Goal: Task Accomplishment & Management: Complete application form

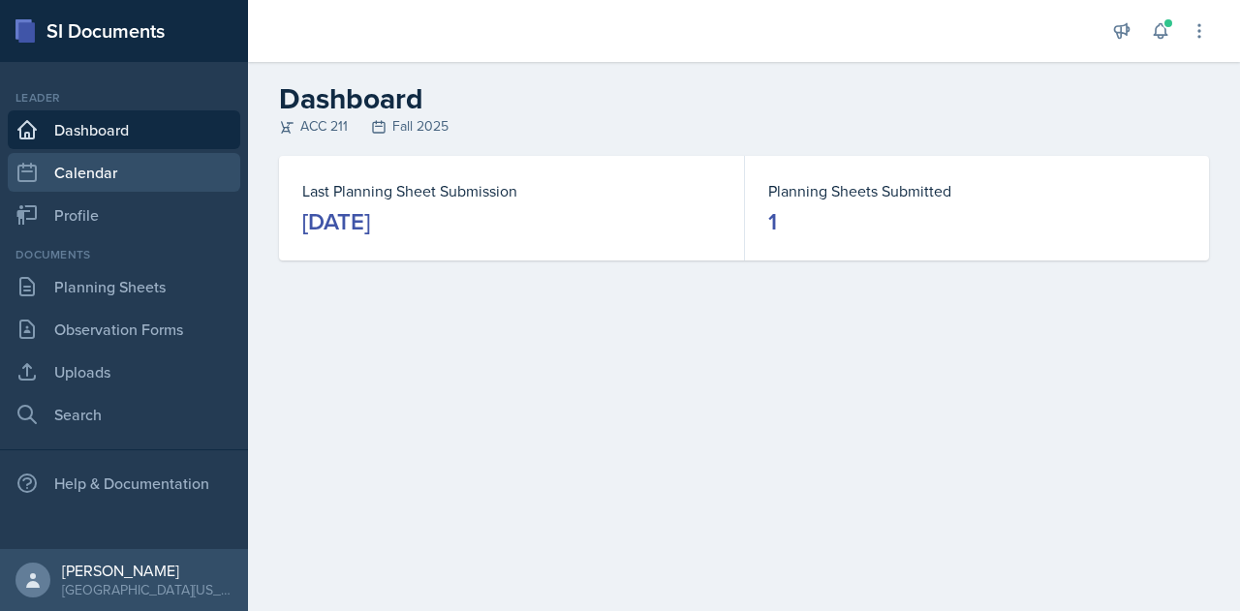
drag, startPoint x: 158, startPoint y: 164, endPoint x: 172, endPoint y: 166, distance: 14.7
click at [158, 164] on link "Calendar" at bounding box center [124, 172] width 233 height 39
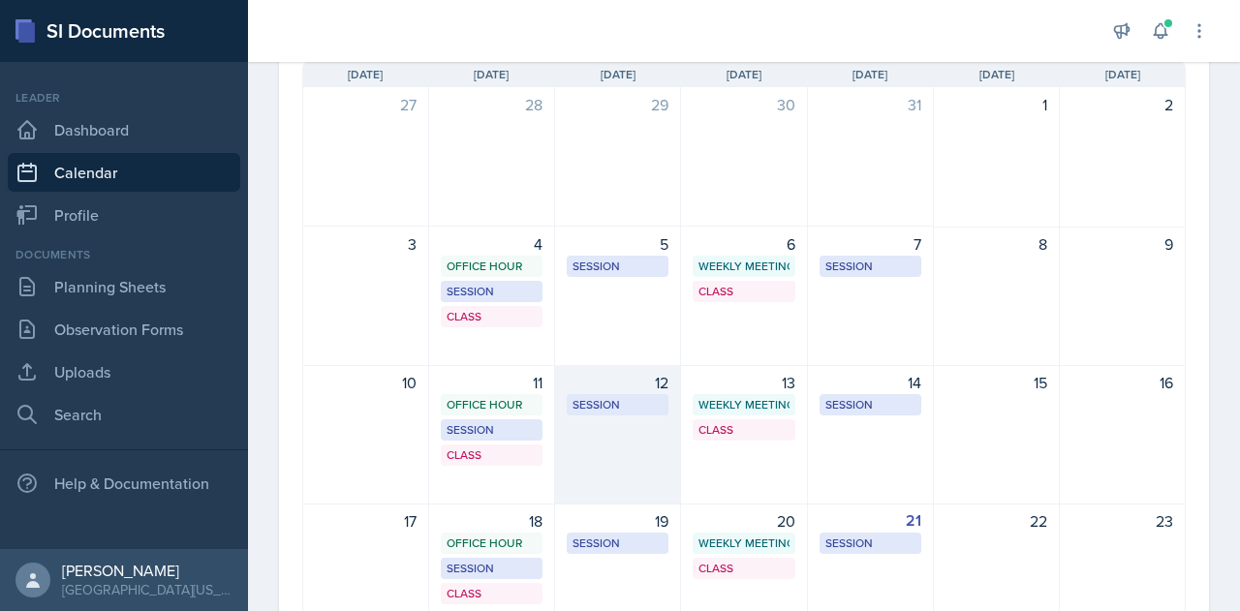
scroll to position [194, 0]
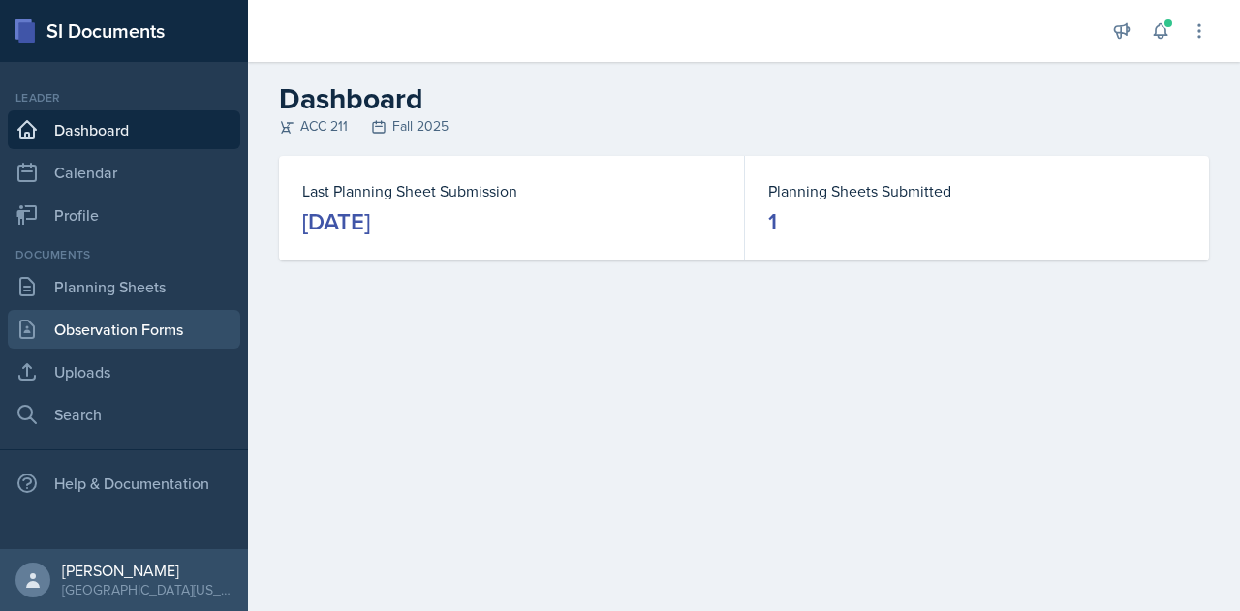
click at [169, 341] on link "Observation Forms" at bounding box center [124, 329] width 233 height 39
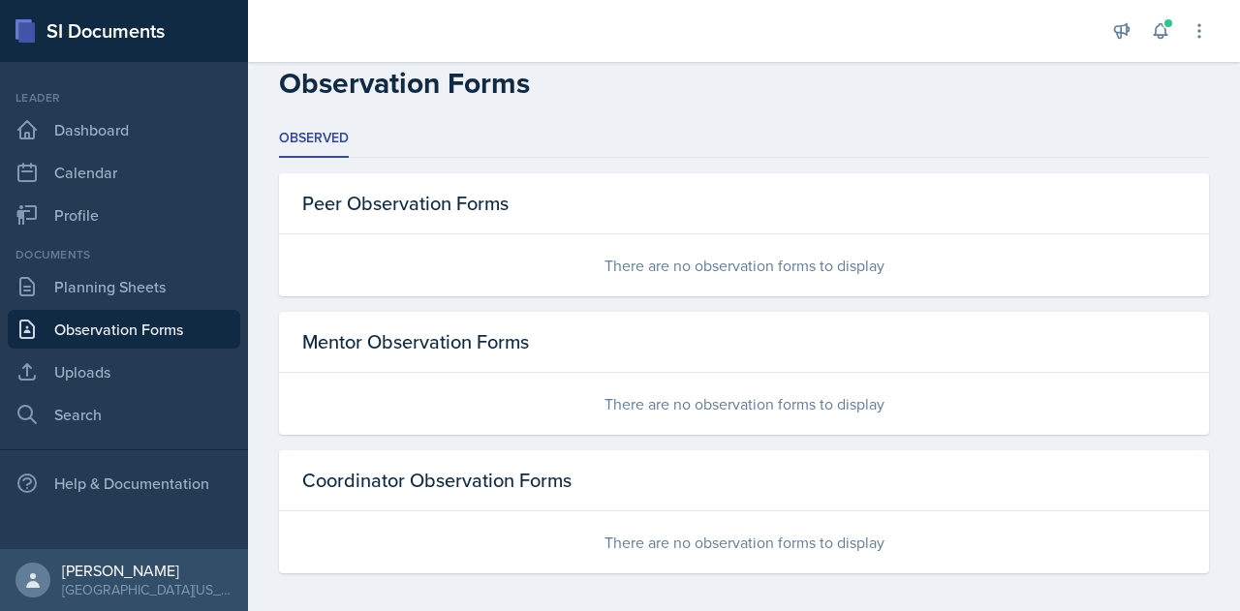
scroll to position [22, 0]
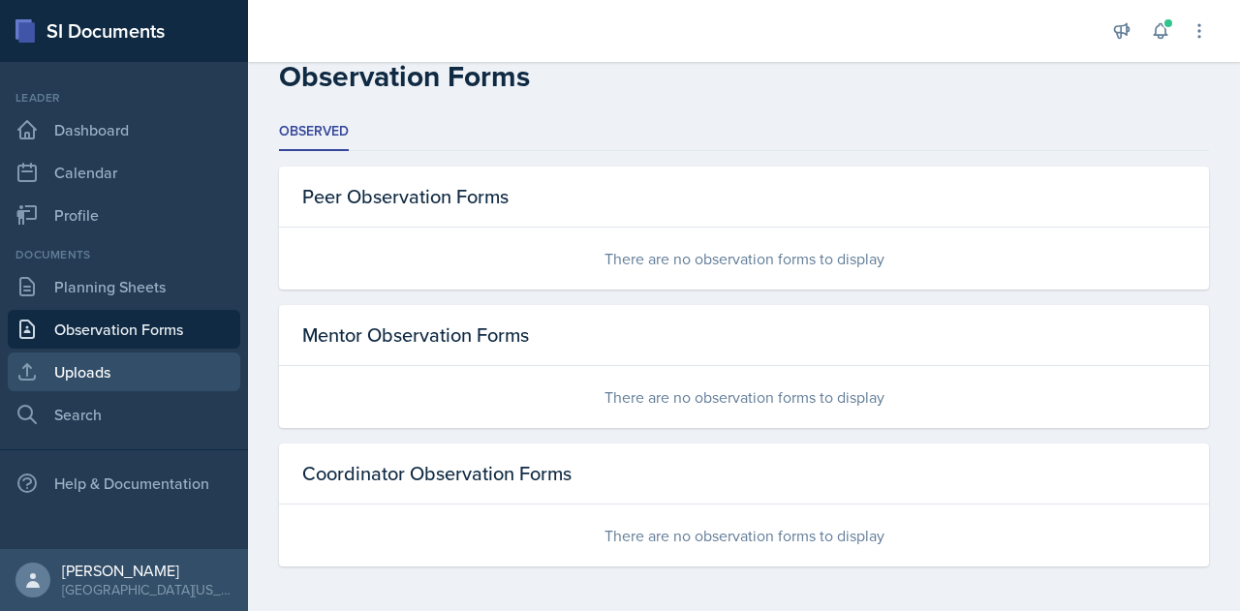
click at [174, 371] on link "Uploads" at bounding box center [124, 372] width 233 height 39
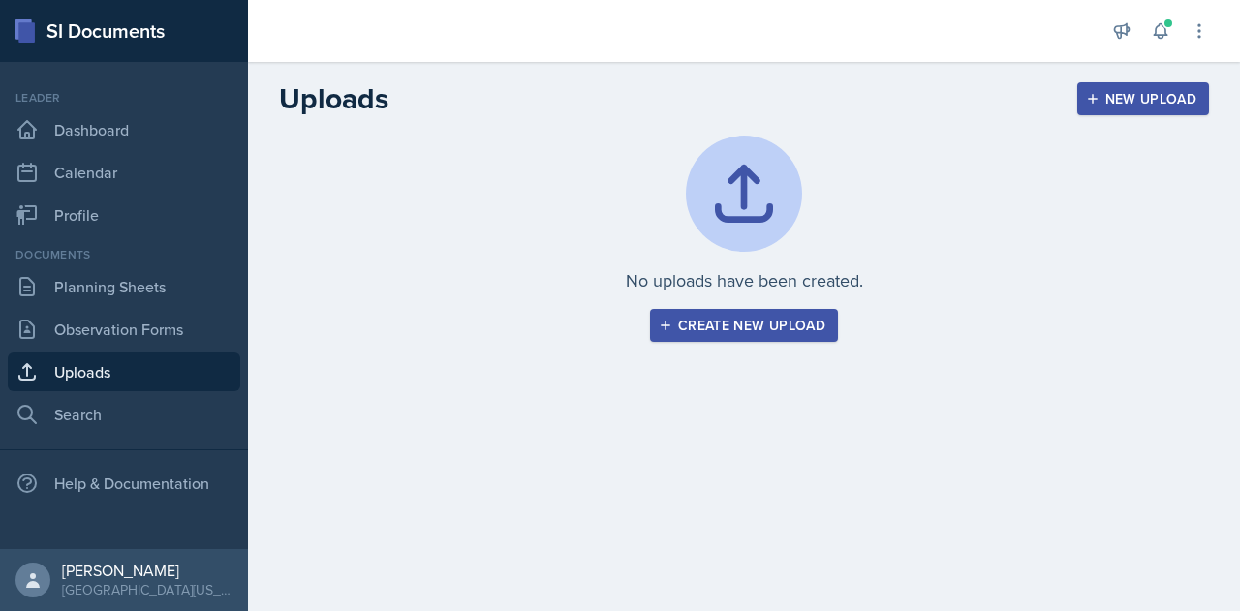
click at [700, 333] on div "Create new upload" at bounding box center [744, 326] width 163 height 16
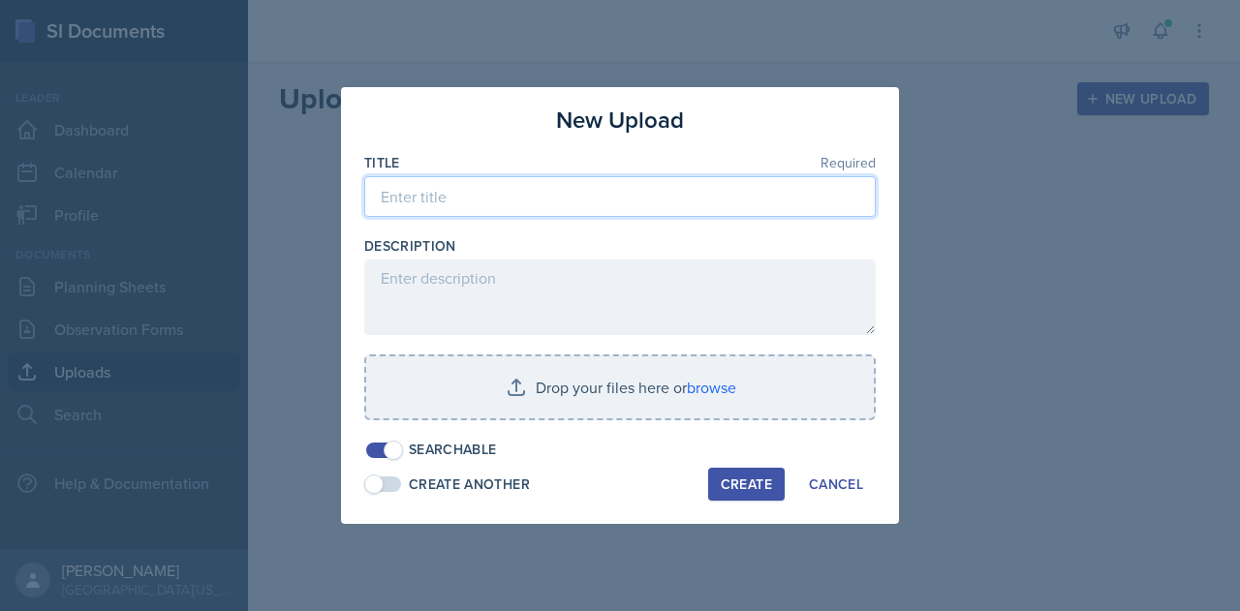
click at [491, 198] on input at bounding box center [620, 196] width 512 height 41
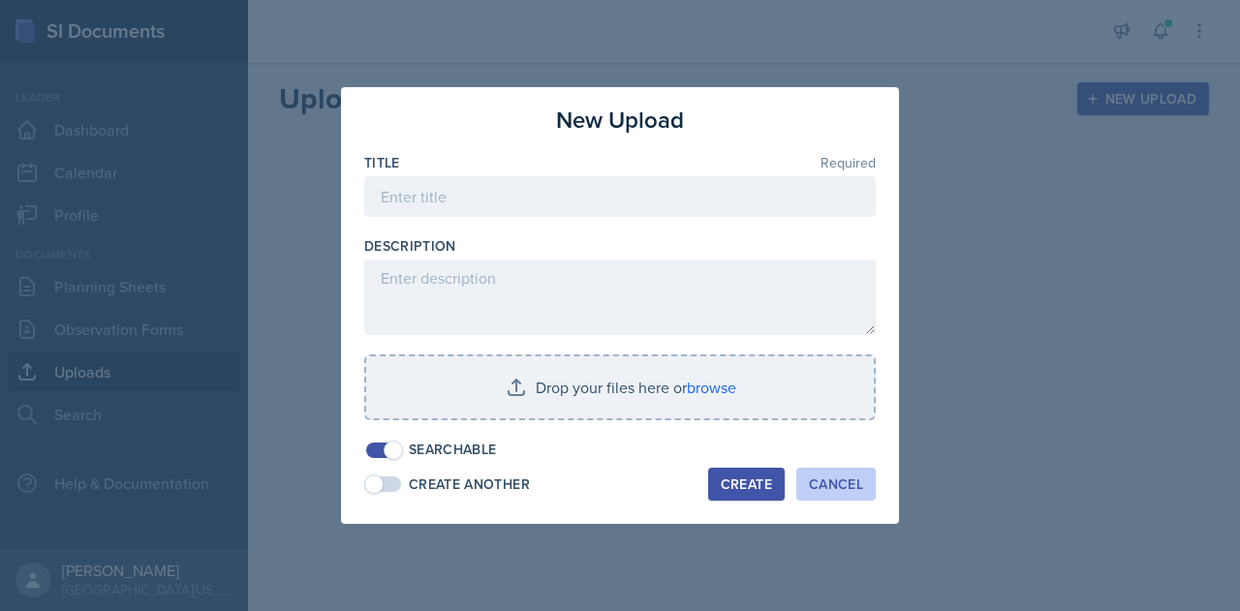
click at [866, 490] on button "Cancel" at bounding box center [835, 484] width 79 height 33
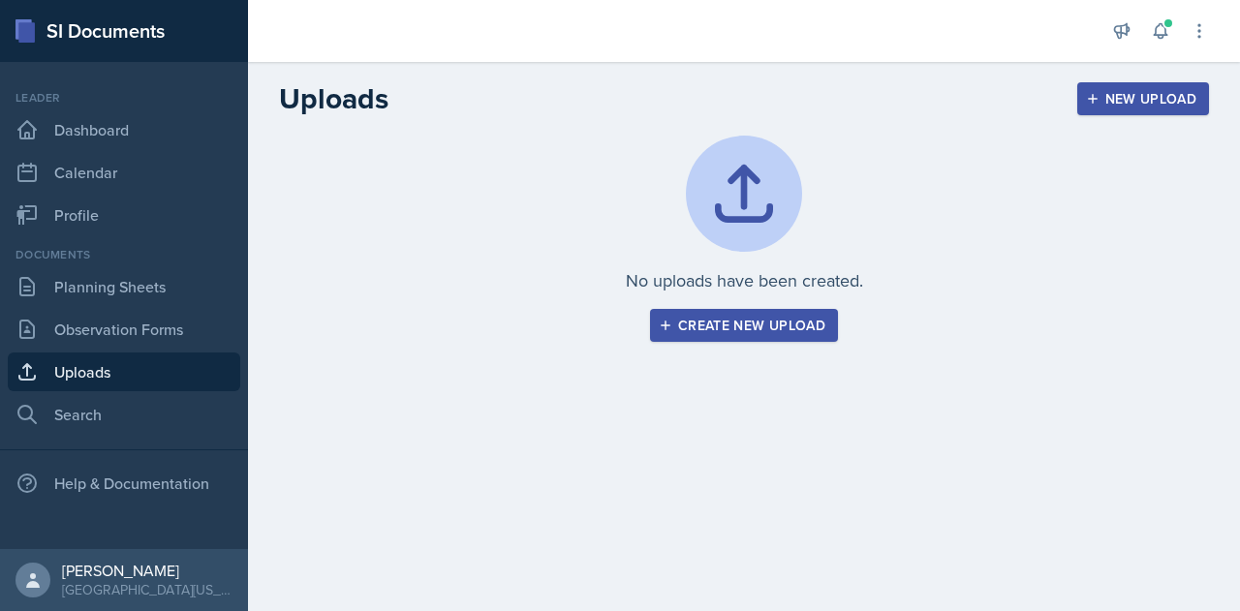
click at [888, 481] on main "Uploads New Upload No uploads have been created. Create new upload New Upload T…" at bounding box center [744, 336] width 992 height 549
click at [1205, 26] on icon at bounding box center [1199, 30] width 19 height 19
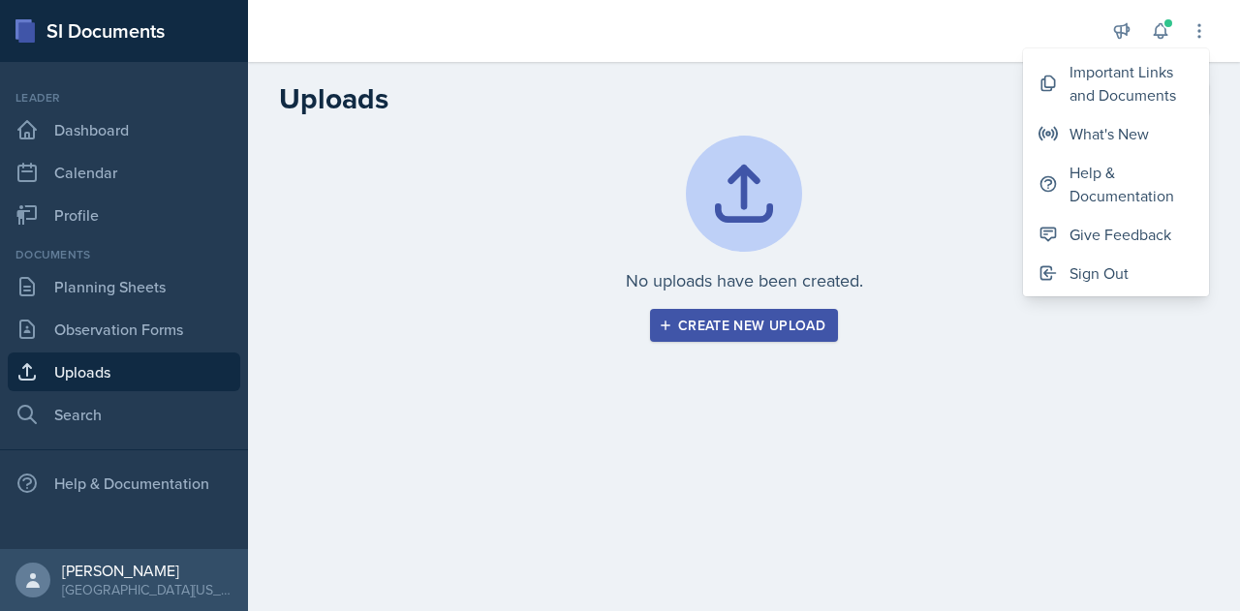
click at [1111, 365] on div "No uploads have been created. Create new upload" at bounding box center [744, 262] width 992 height 253
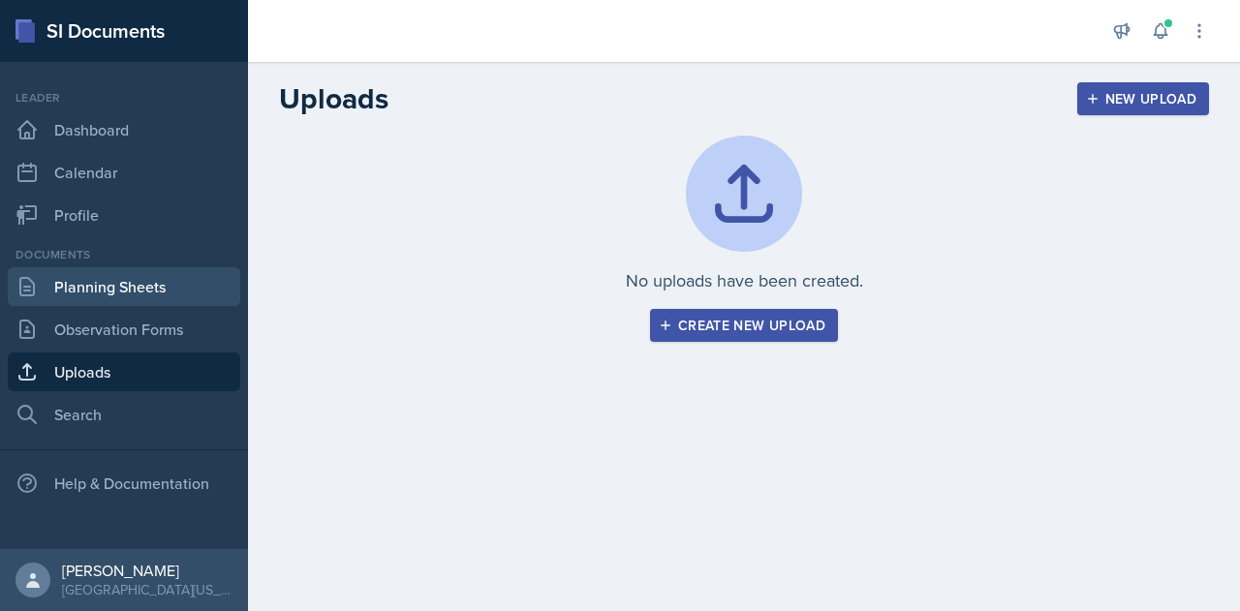
click at [192, 296] on link "Planning Sheets" at bounding box center [124, 286] width 233 height 39
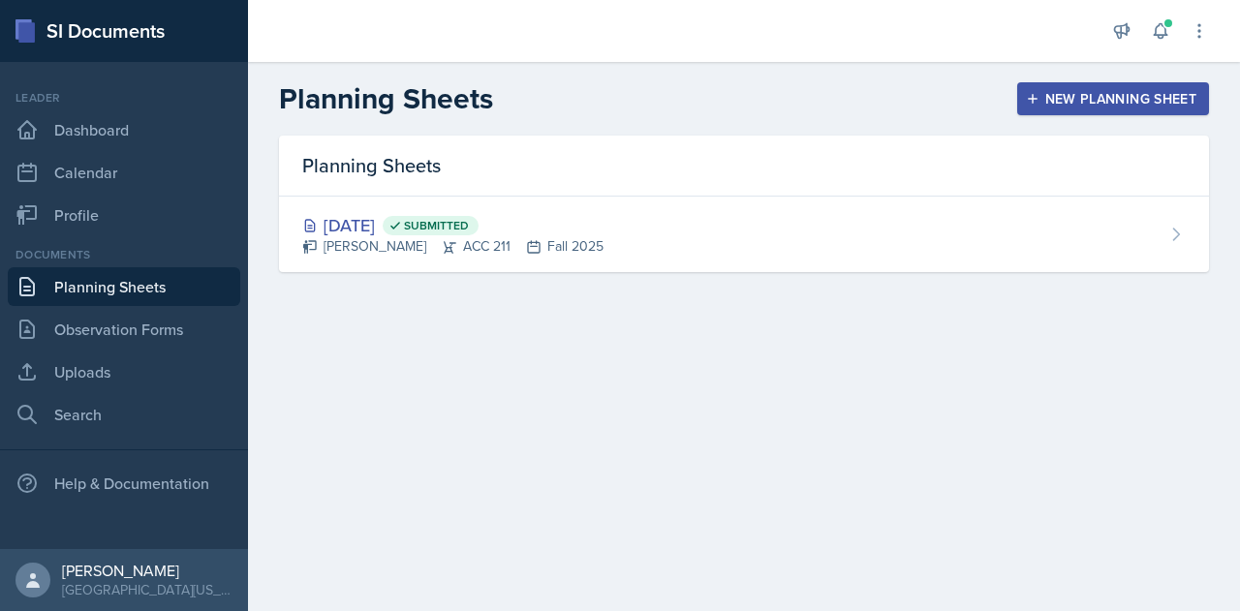
click at [1074, 91] on div "New Planning Sheet" at bounding box center [1113, 99] width 167 height 16
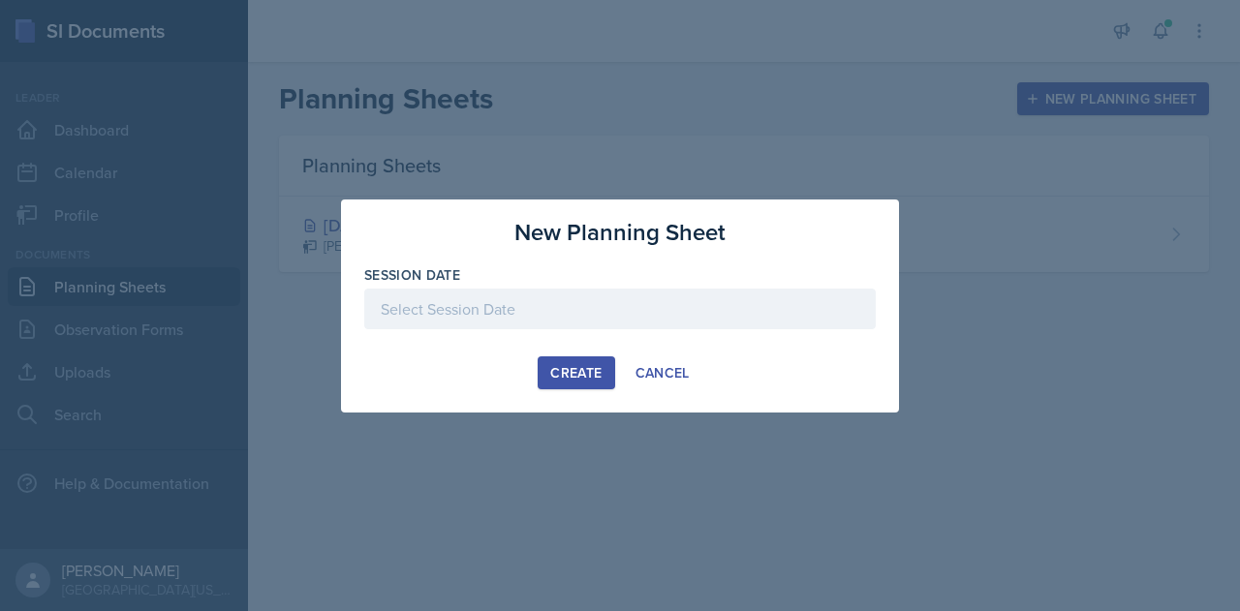
click at [545, 321] on div at bounding box center [620, 309] width 512 height 41
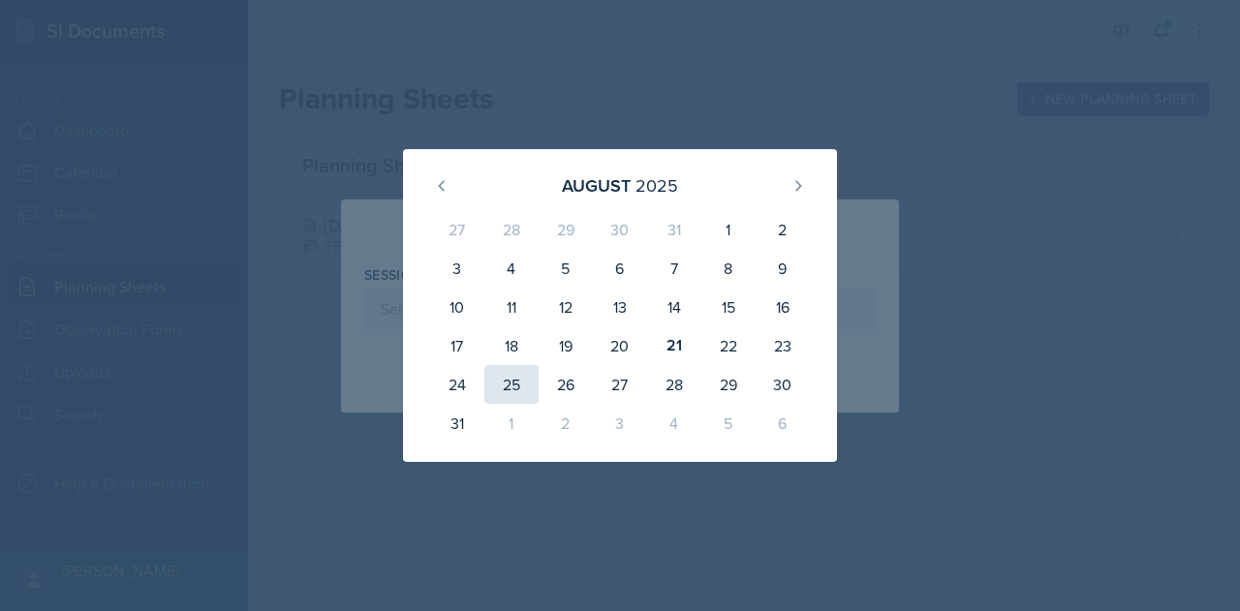
click at [513, 387] on div "25" at bounding box center [511, 384] width 54 height 39
type input "August 25th, 2025"
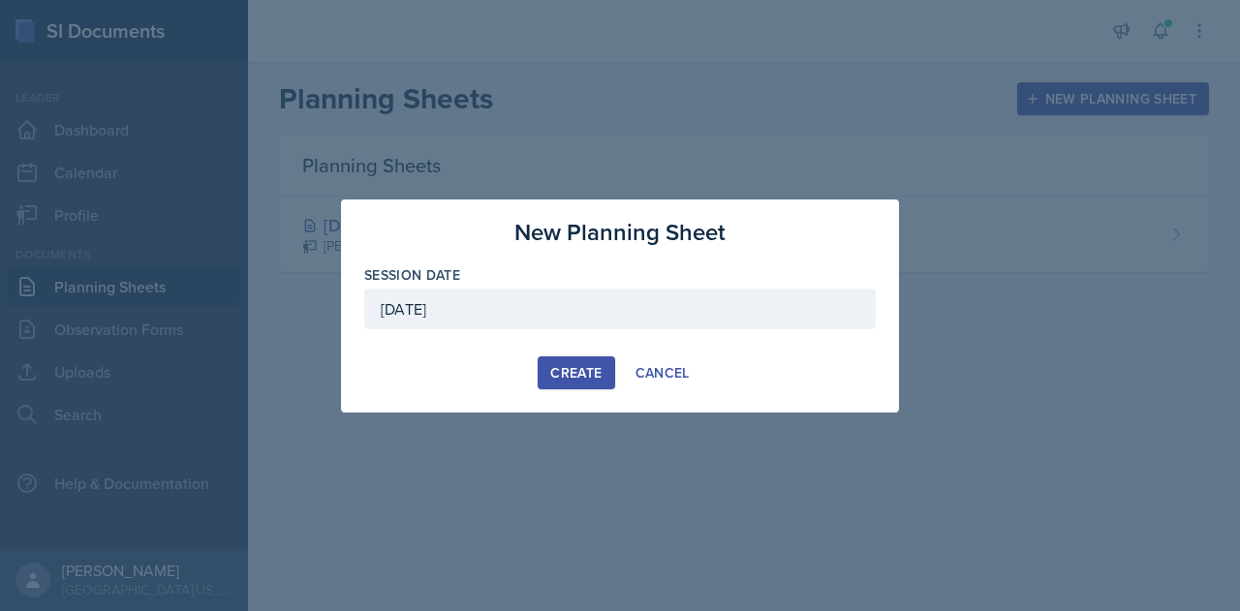
click at [560, 382] on button "Create" at bounding box center [576, 373] width 77 height 33
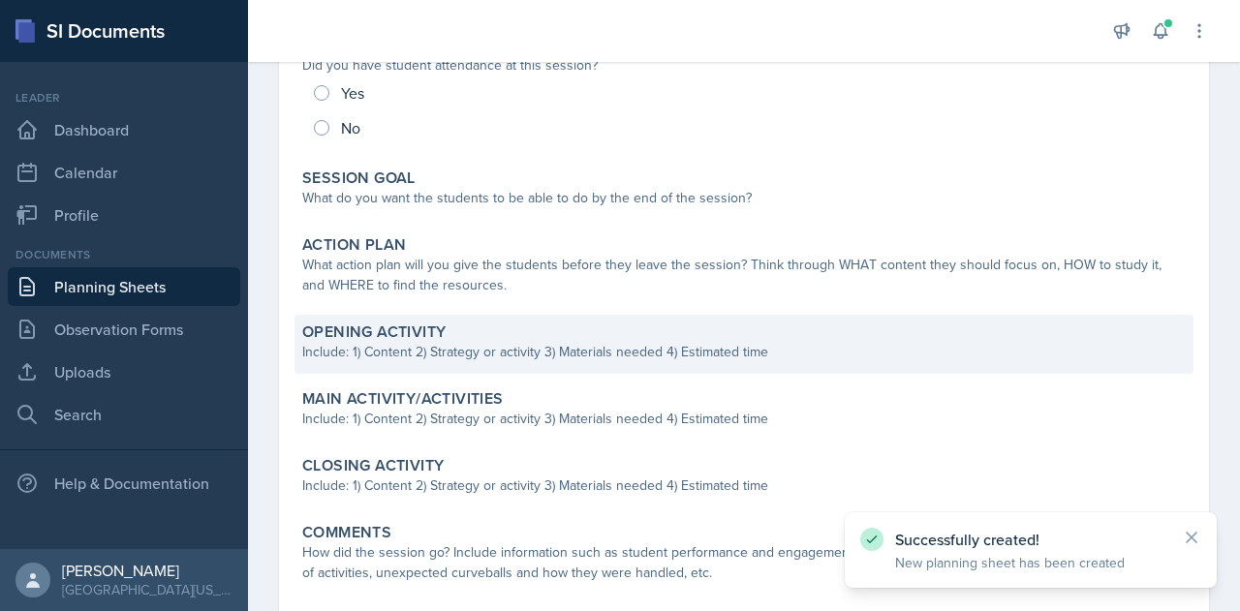
scroll to position [291, 0]
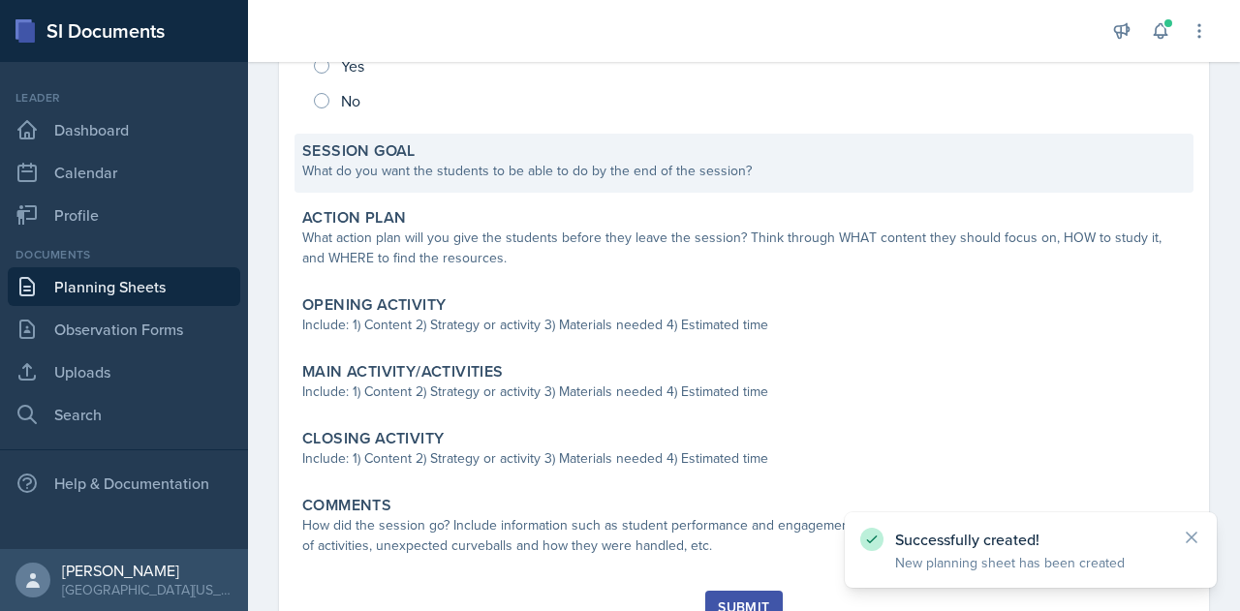
click at [492, 154] on div "Session Goal" at bounding box center [744, 150] width 884 height 19
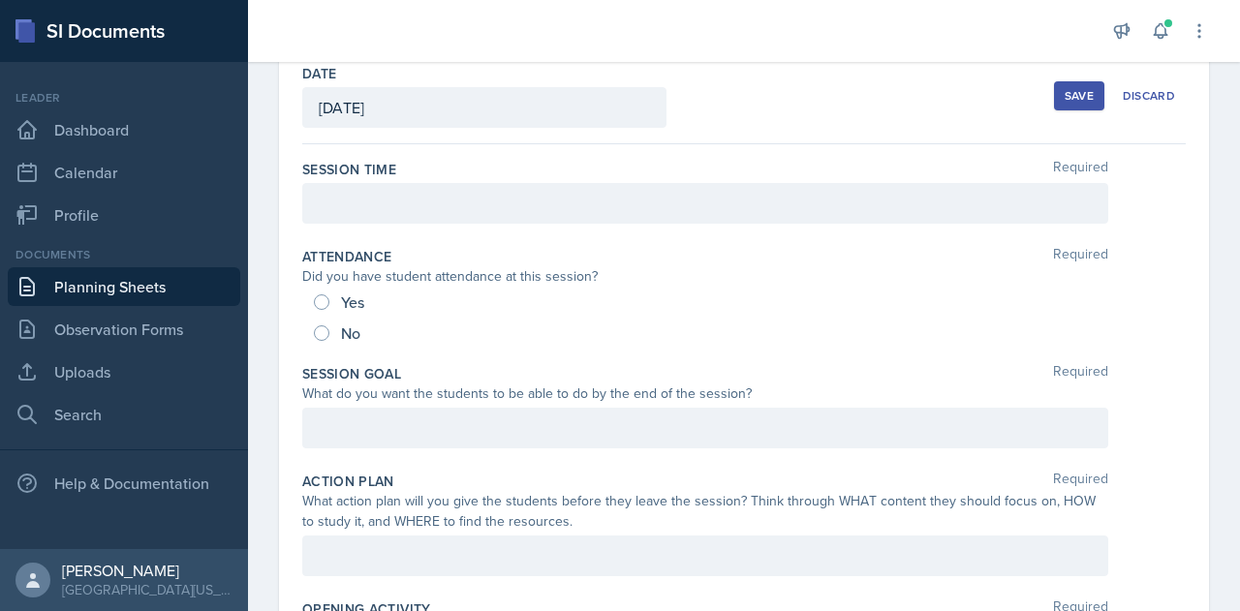
scroll to position [7, 0]
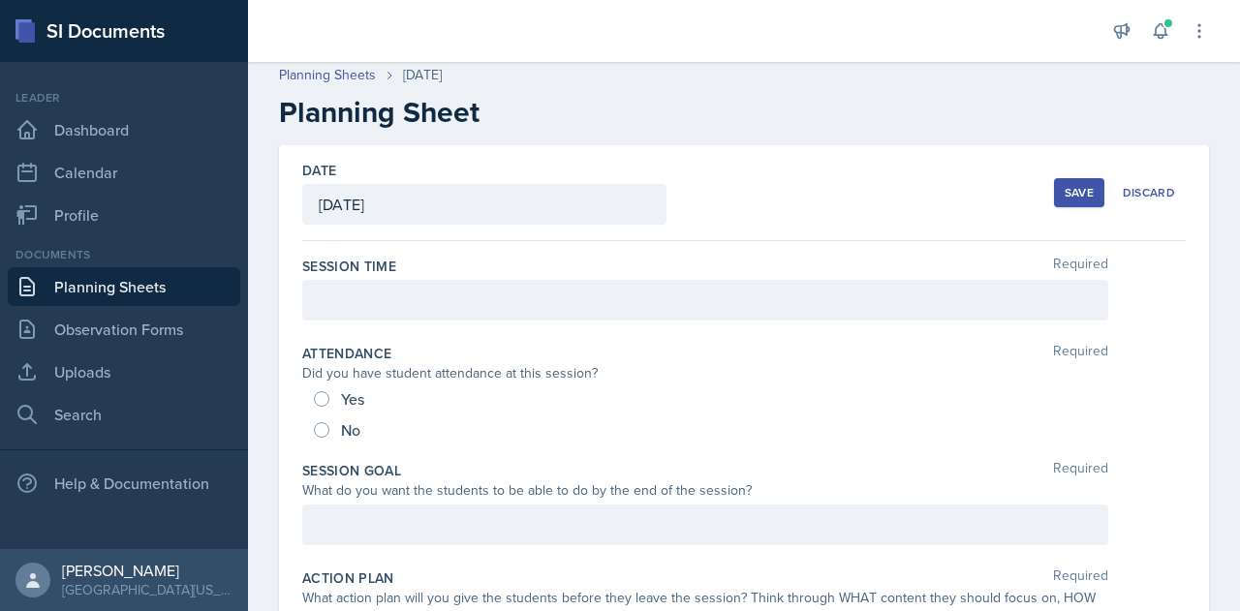
click at [517, 294] on p at bounding box center [705, 300] width 773 height 23
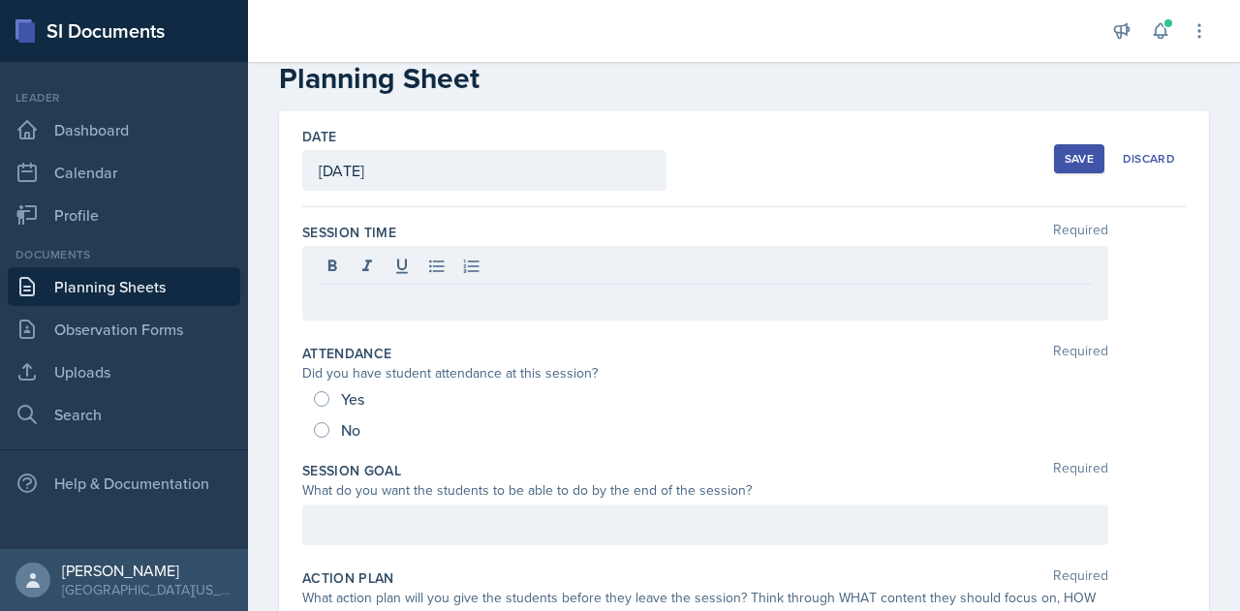
click at [428, 302] on p at bounding box center [705, 300] width 773 height 23
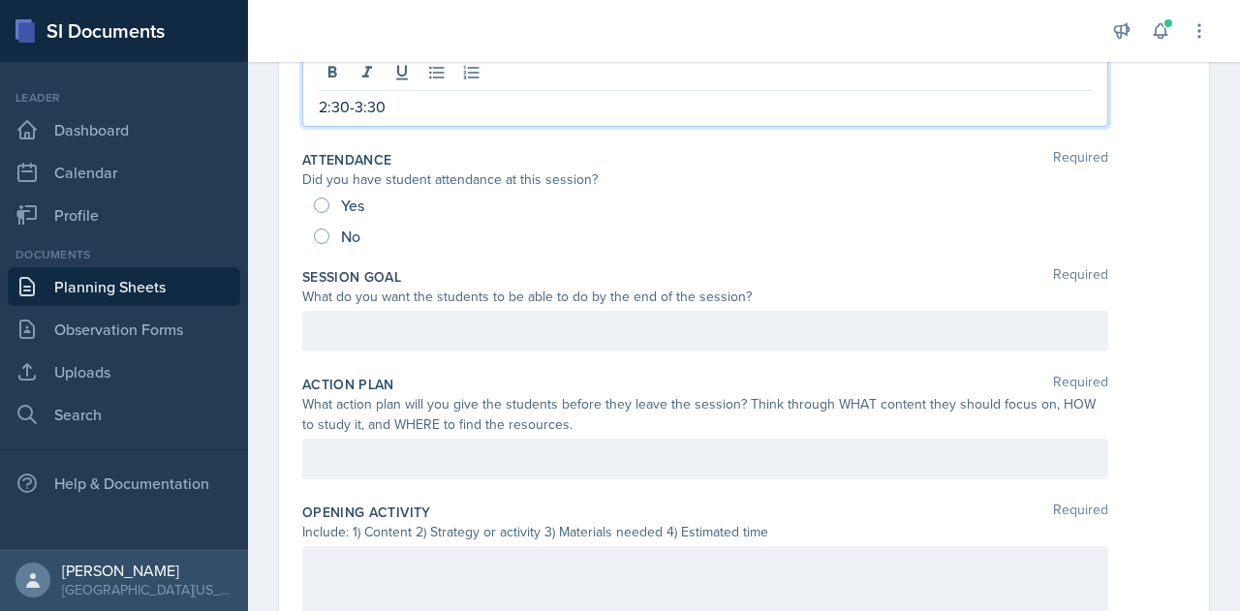
scroll to position [331, 0]
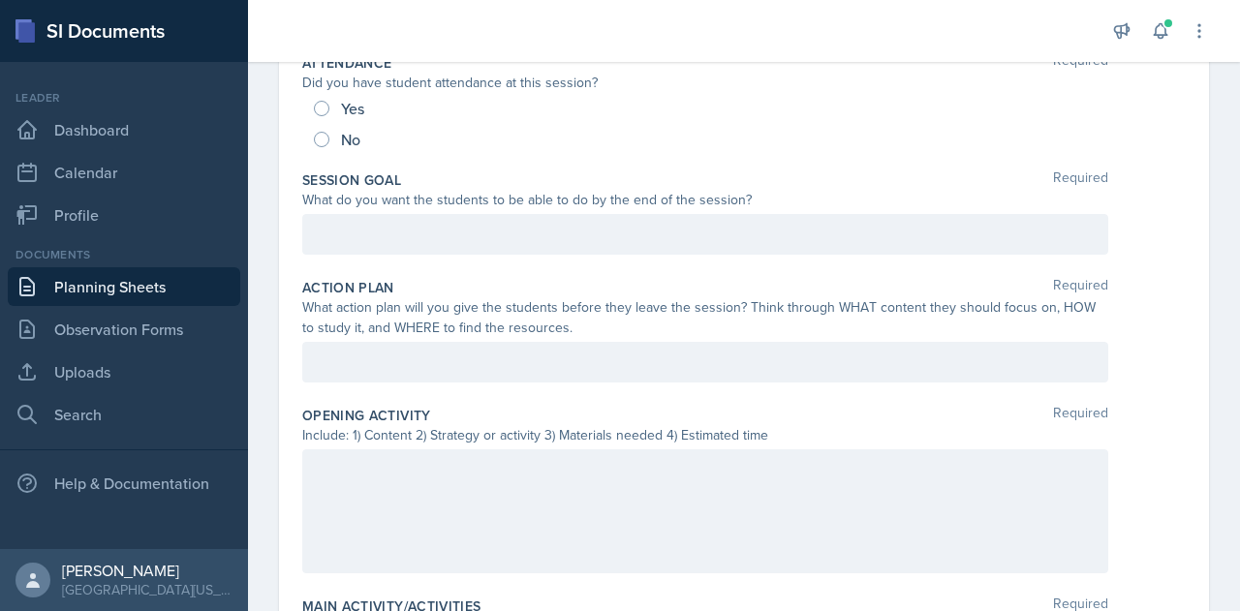
click at [588, 278] on div "Action Plan Required" at bounding box center [744, 287] width 884 height 19
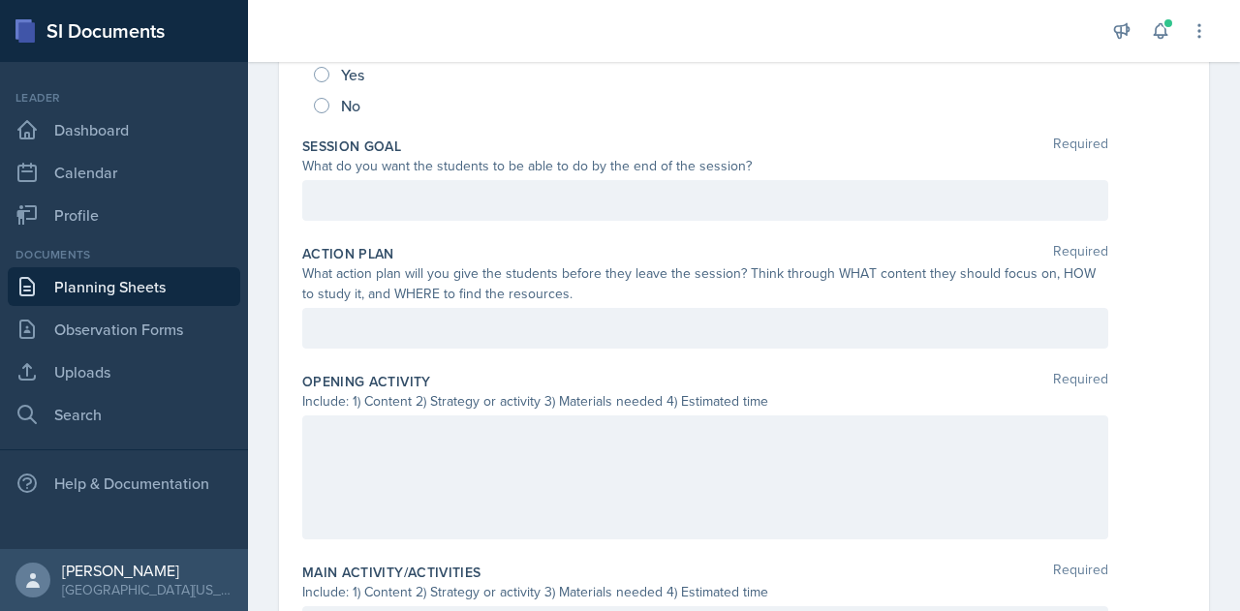
click at [488, 212] on p at bounding box center [705, 200] width 773 height 23
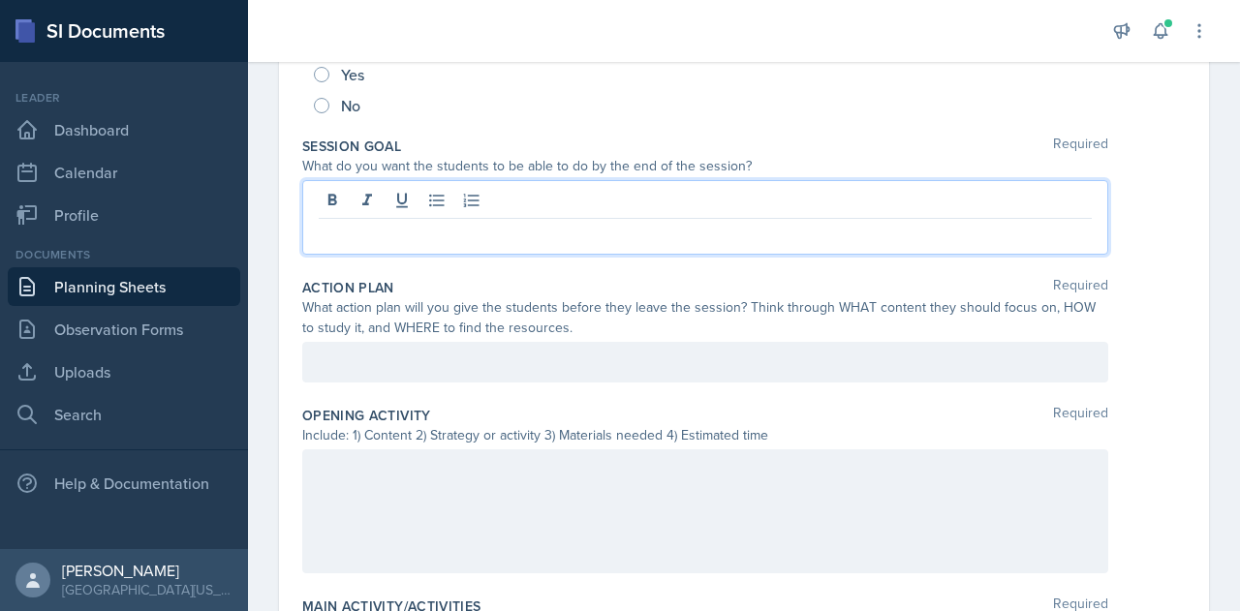
click at [547, 145] on div "Session Goal Required" at bounding box center [744, 146] width 884 height 19
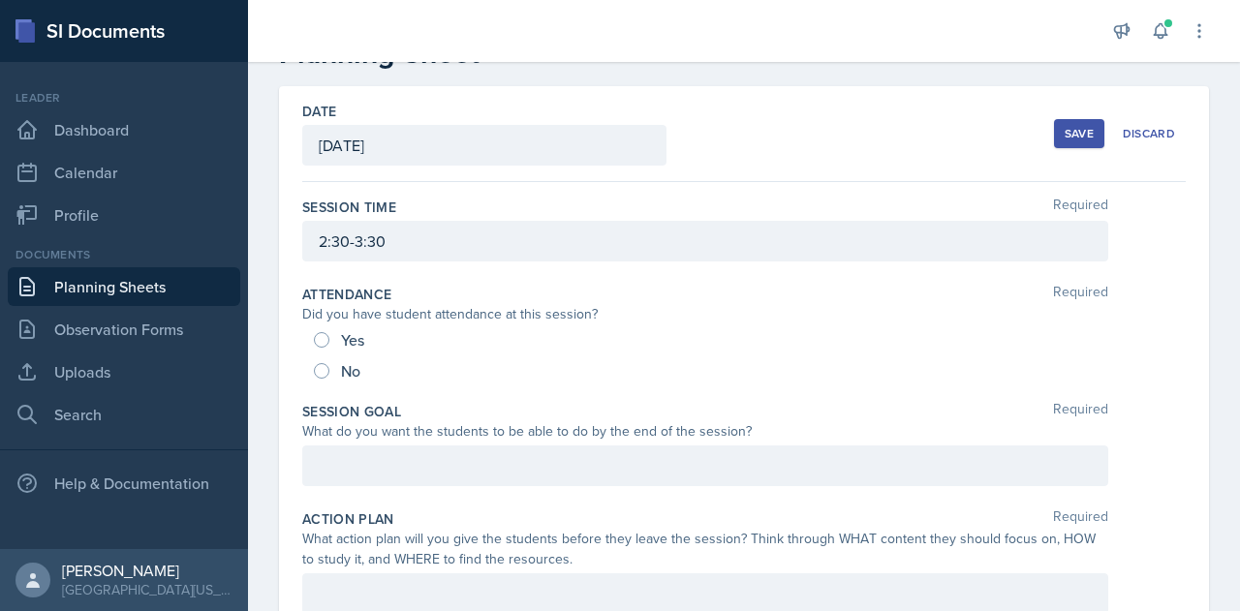
scroll to position [97, 0]
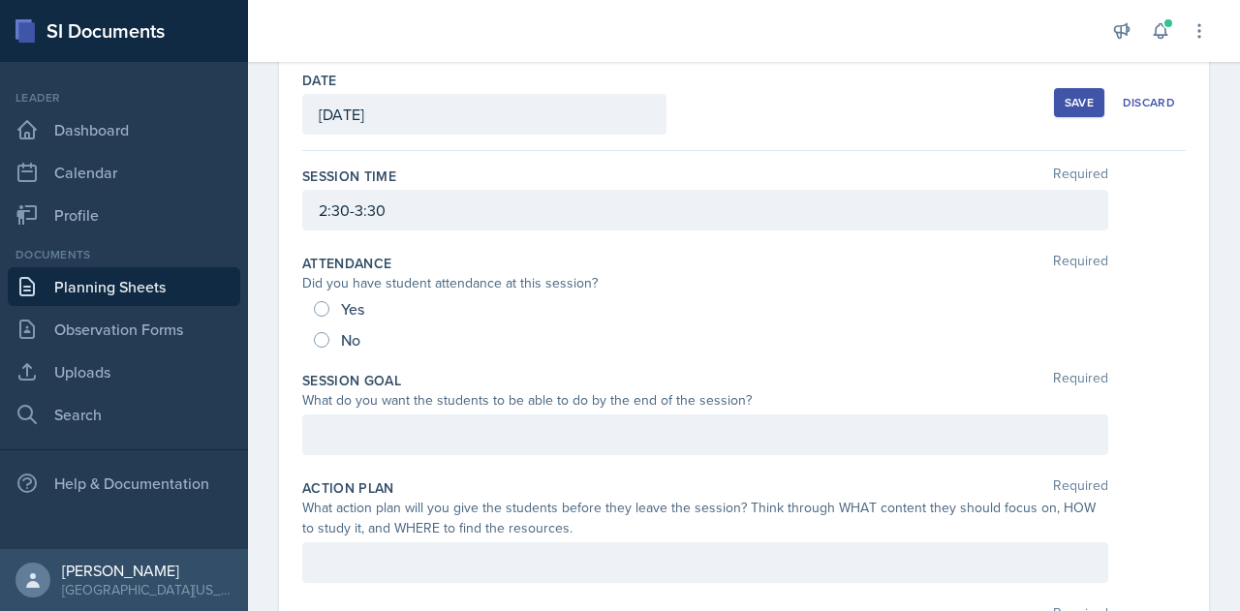
click at [1065, 104] on div "Save" at bounding box center [1079, 103] width 29 height 16
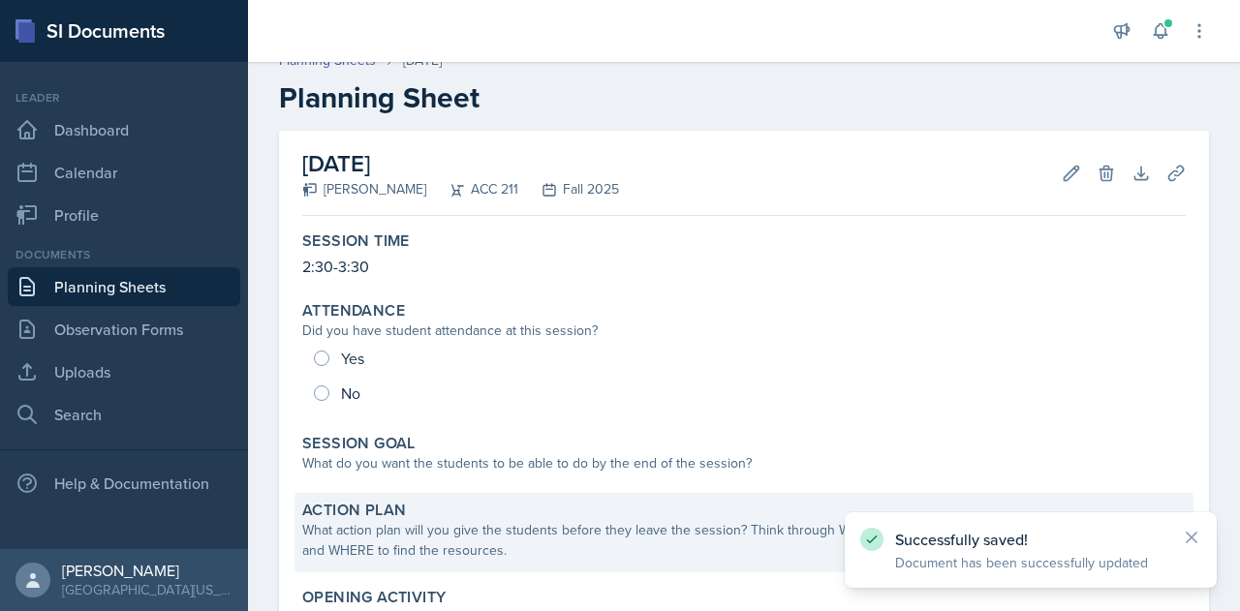
scroll to position [0, 0]
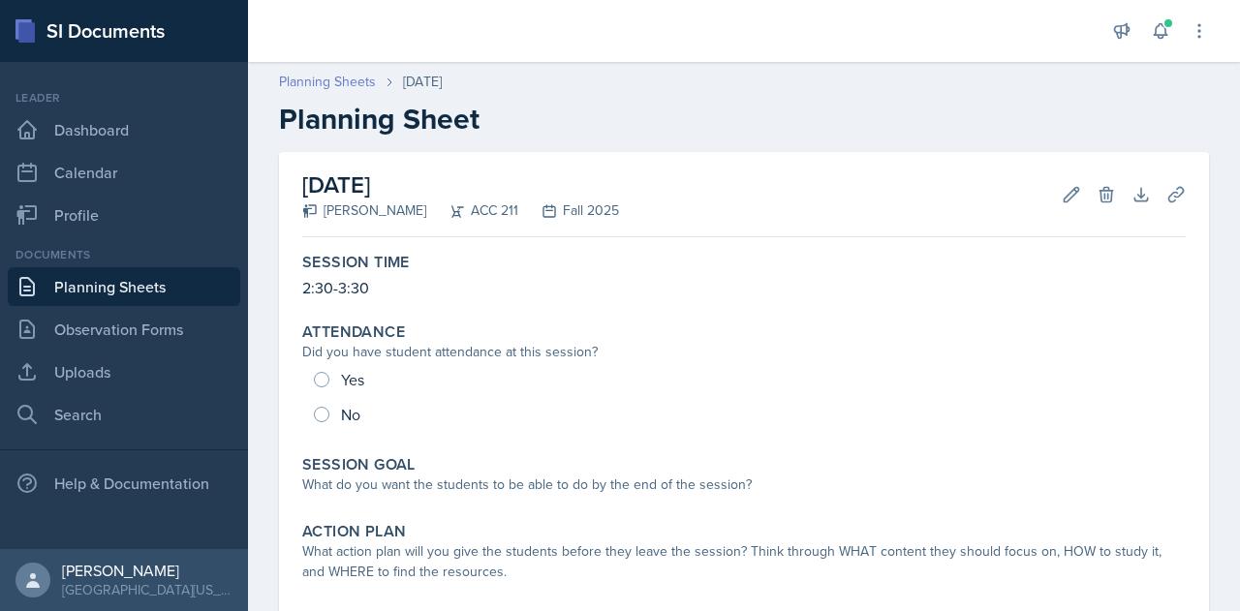
click at [326, 75] on link "Planning Sheets" at bounding box center [327, 82] width 97 height 20
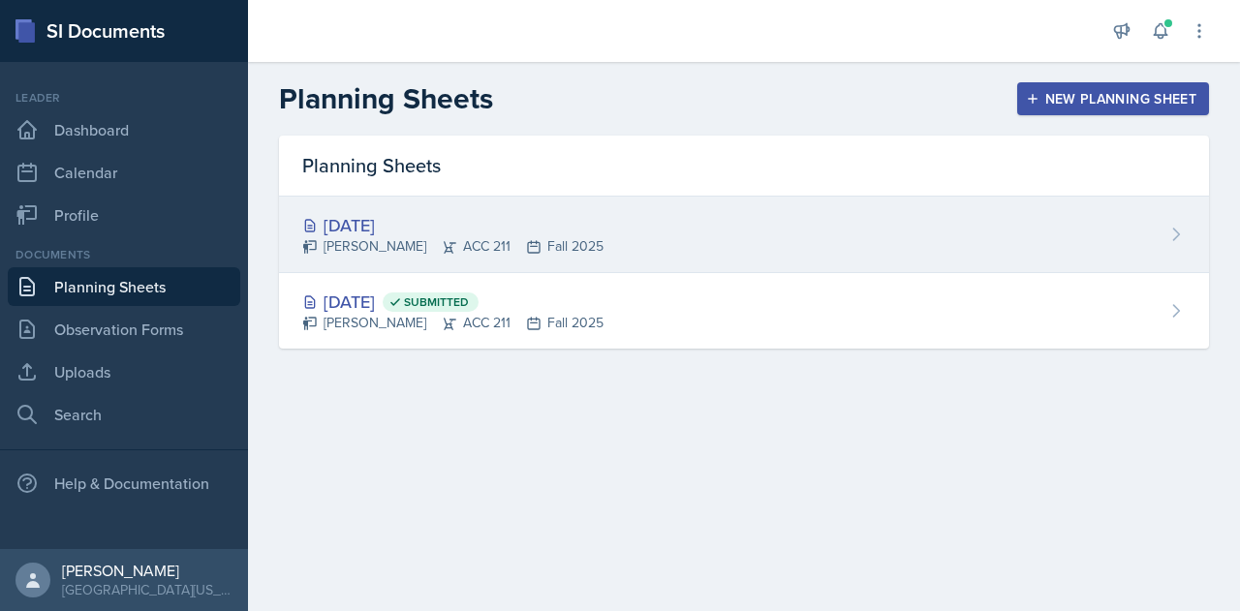
click at [381, 225] on div "Aug 25th, 2025" at bounding box center [452, 225] width 301 height 26
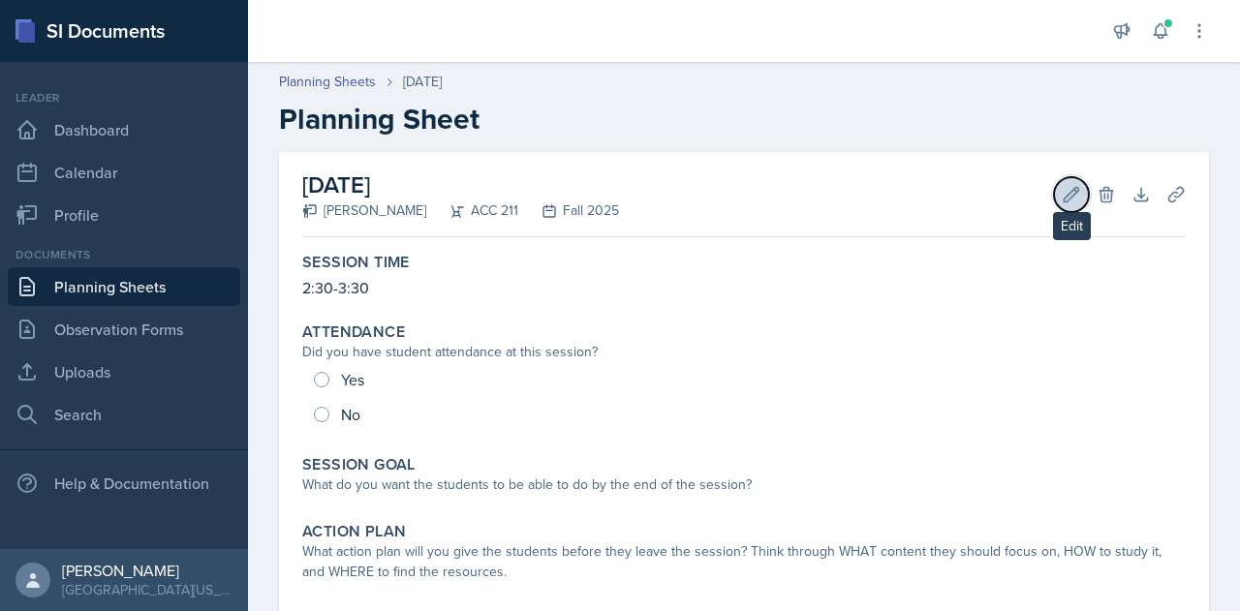
click at [1065, 191] on icon at bounding box center [1071, 194] width 19 height 19
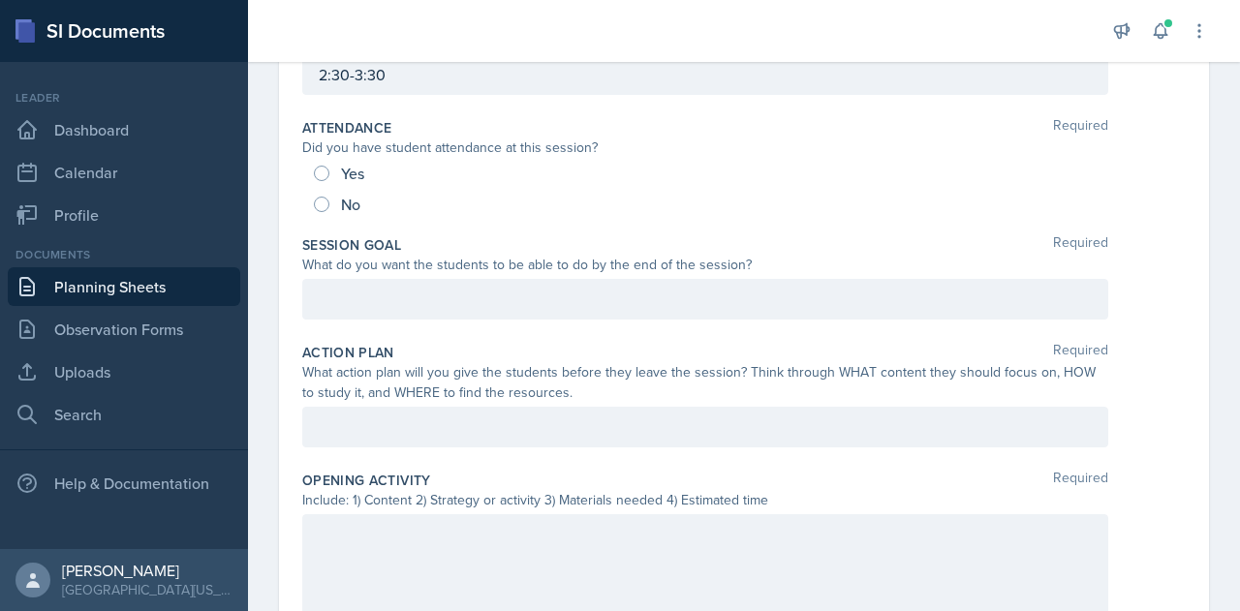
scroll to position [291, 0]
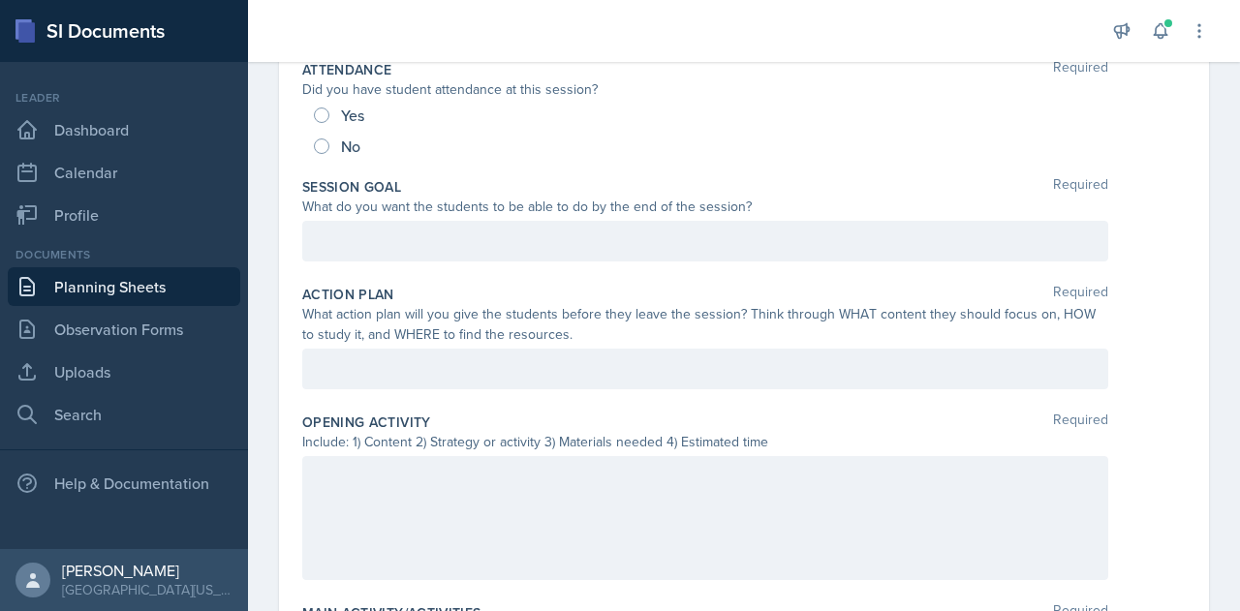
click at [493, 235] on p at bounding box center [705, 241] width 773 height 23
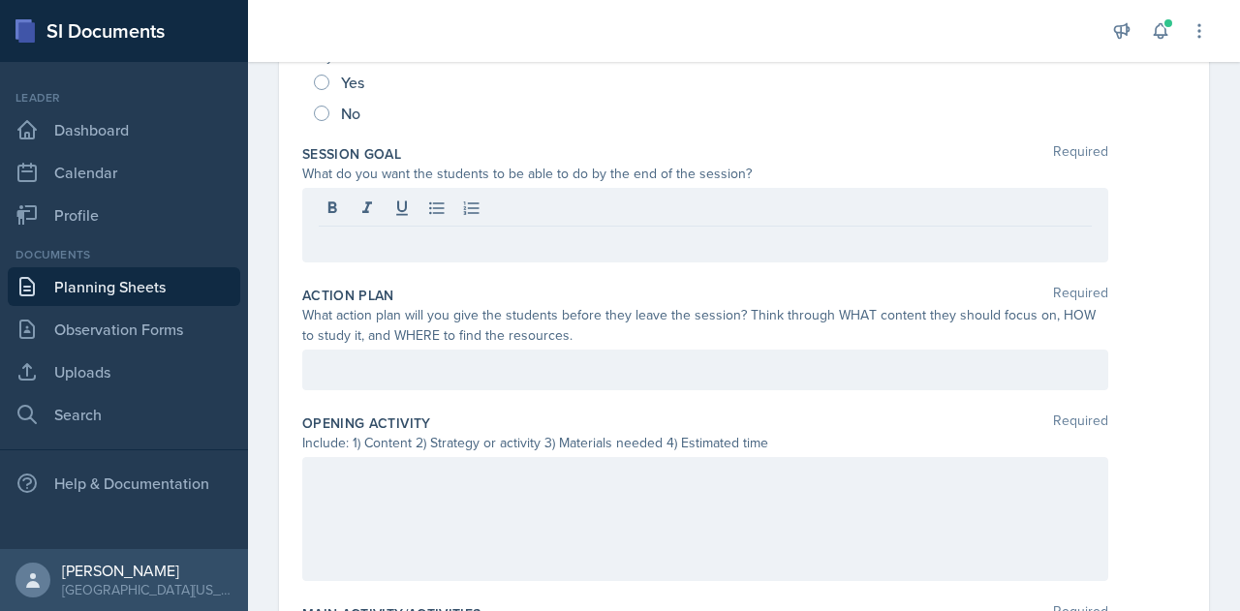
click at [587, 278] on div "Action Plan Required What action plan will you give the students before they le…" at bounding box center [744, 342] width 884 height 128
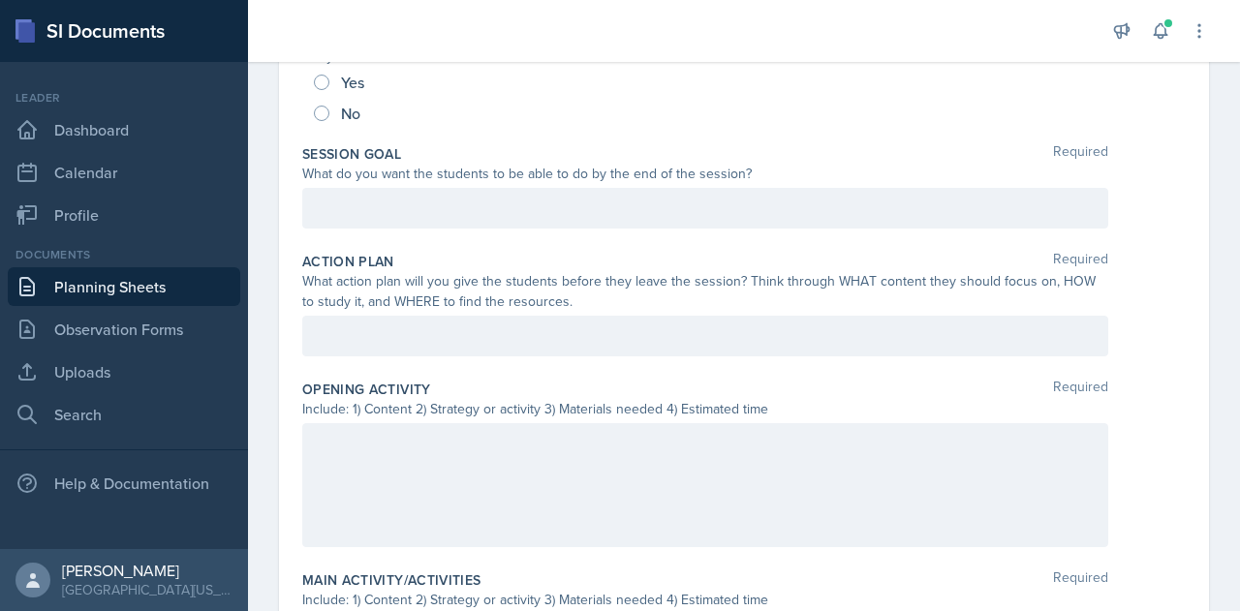
click at [601, 210] on div at bounding box center [705, 208] width 806 height 41
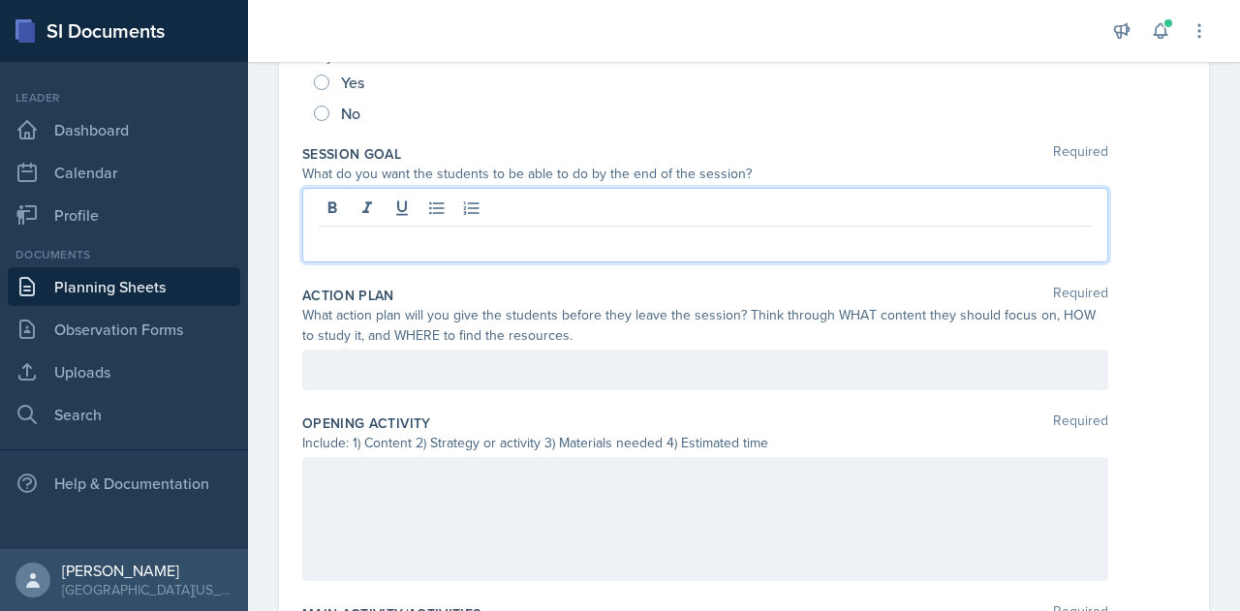
click at [595, 273] on div "Session Goal Required What do you want the students to be able to do by the end…" at bounding box center [744, 207] width 884 height 141
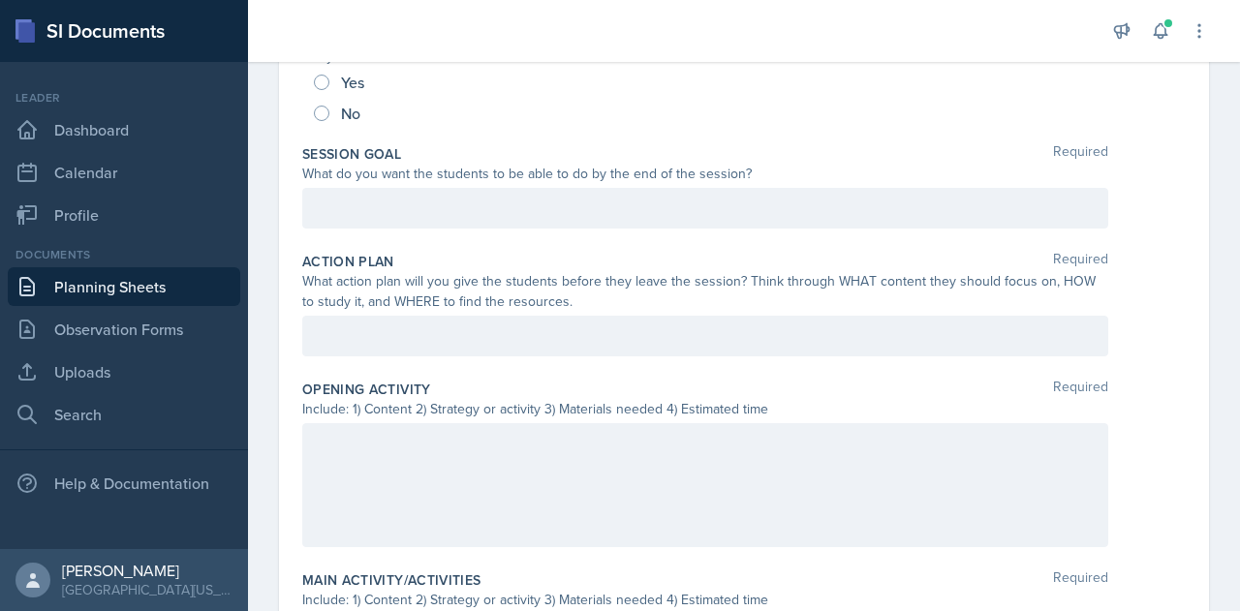
click at [603, 218] on div at bounding box center [705, 208] width 806 height 41
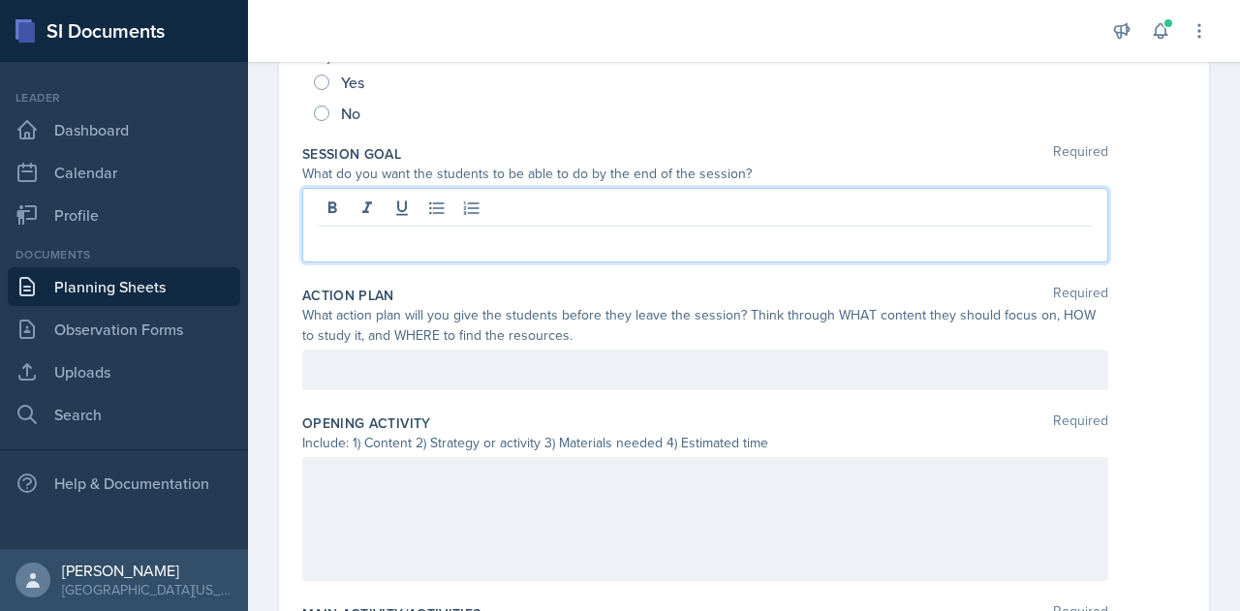
scroll to position [358, 0]
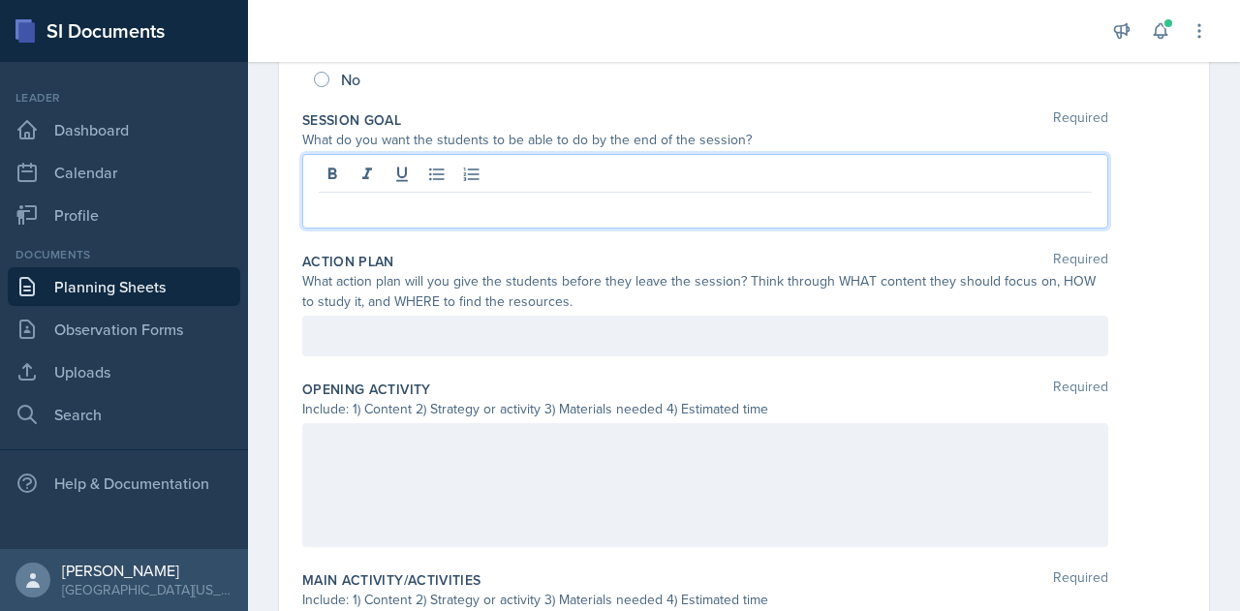
click at [601, 254] on div "Action Plan Required" at bounding box center [744, 261] width 884 height 19
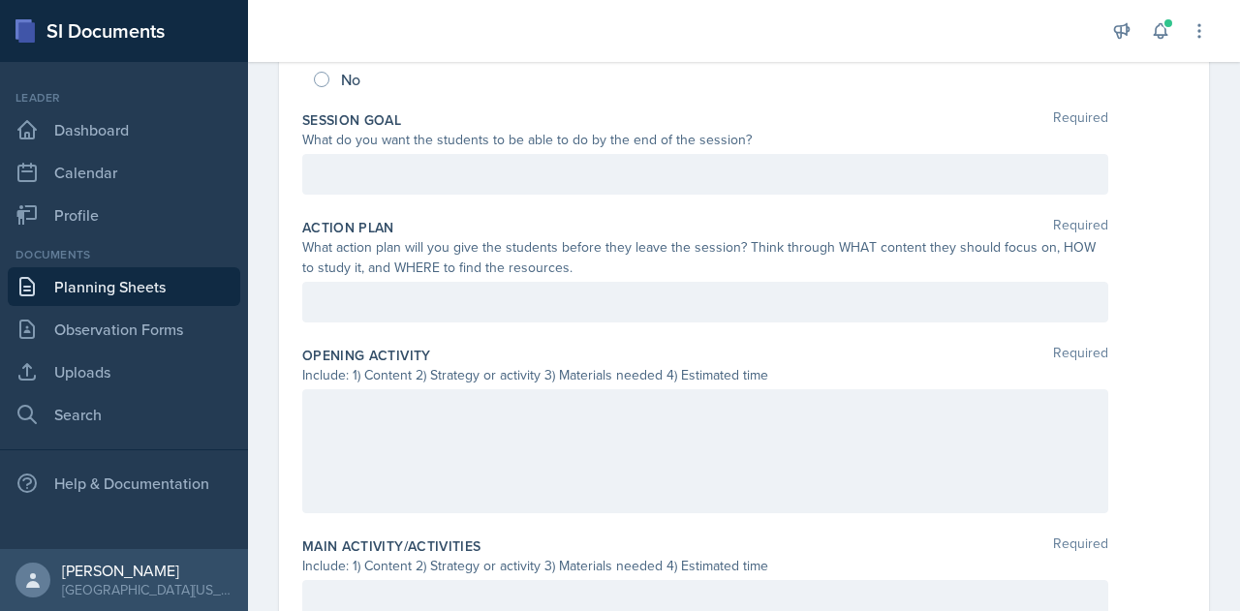
click at [597, 166] on div at bounding box center [705, 174] width 806 height 41
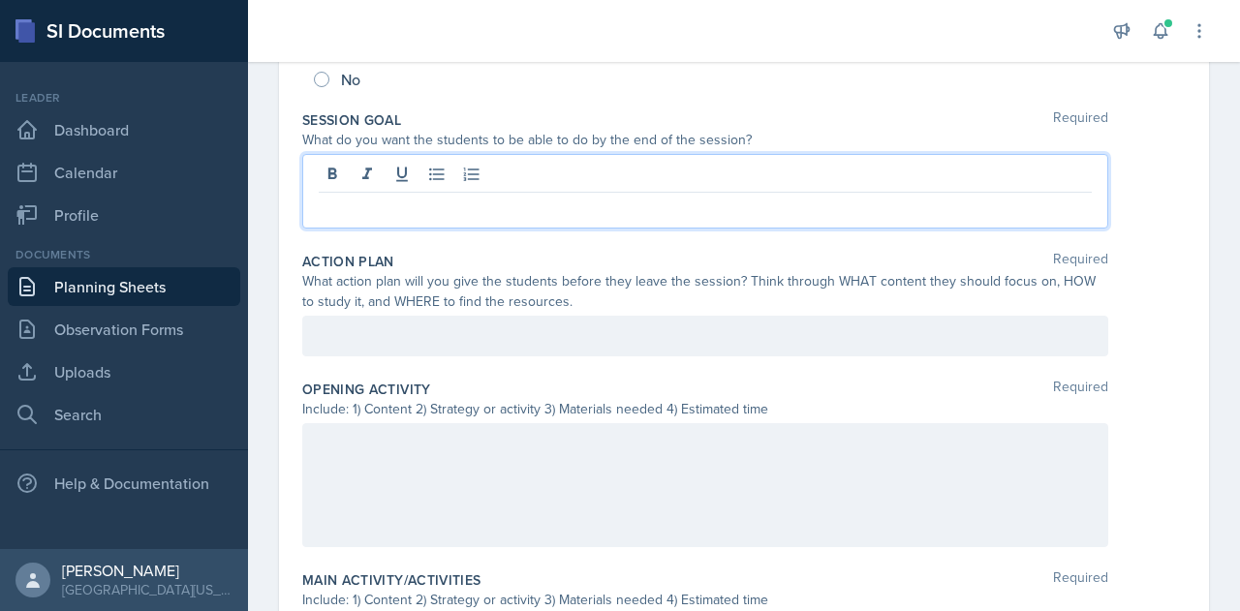
click at [583, 245] on div "Action Plan Required What action plan will you give the students before they le…" at bounding box center [744, 308] width 884 height 128
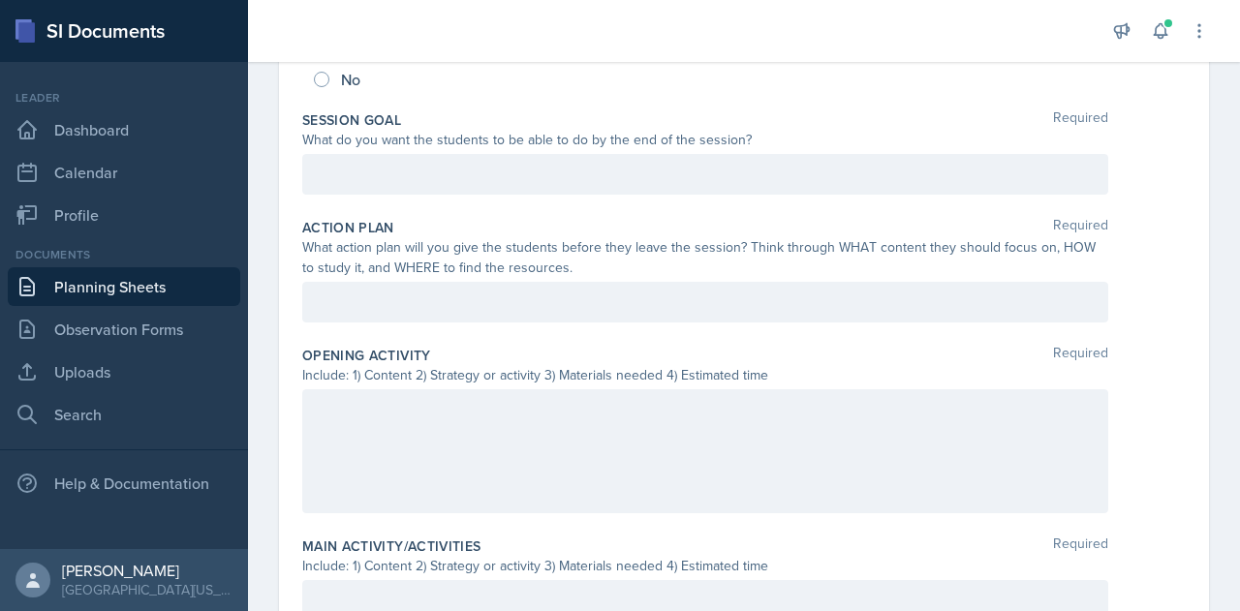
click at [587, 185] on div at bounding box center [705, 174] width 806 height 41
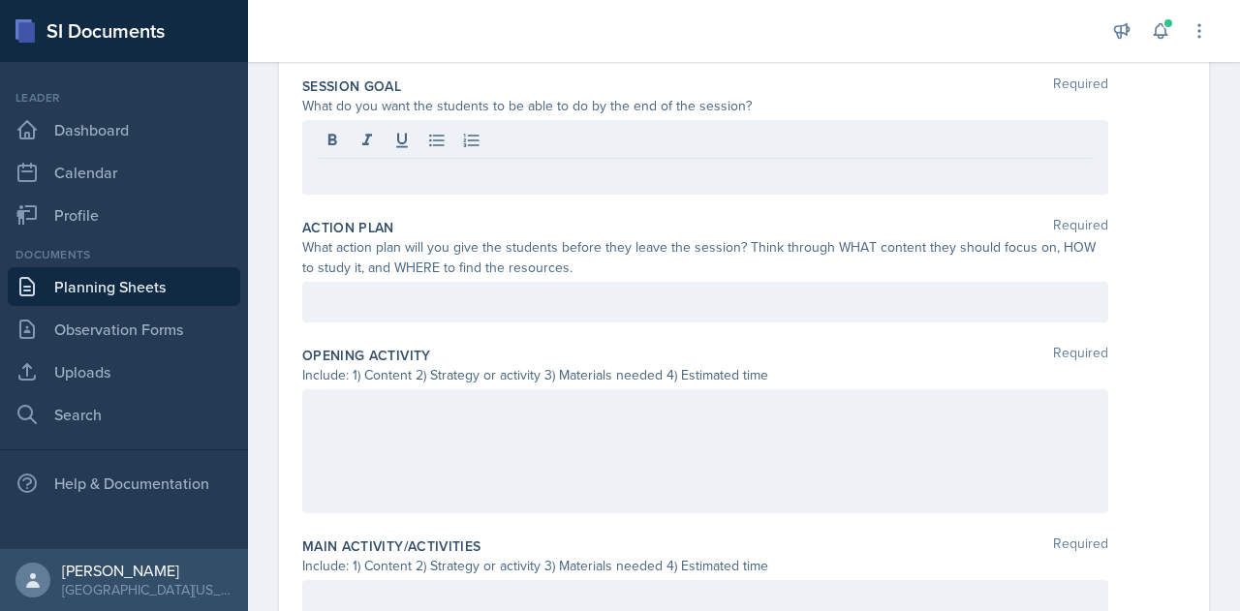
click at [579, 232] on div "Action Plan Required" at bounding box center [744, 227] width 884 height 19
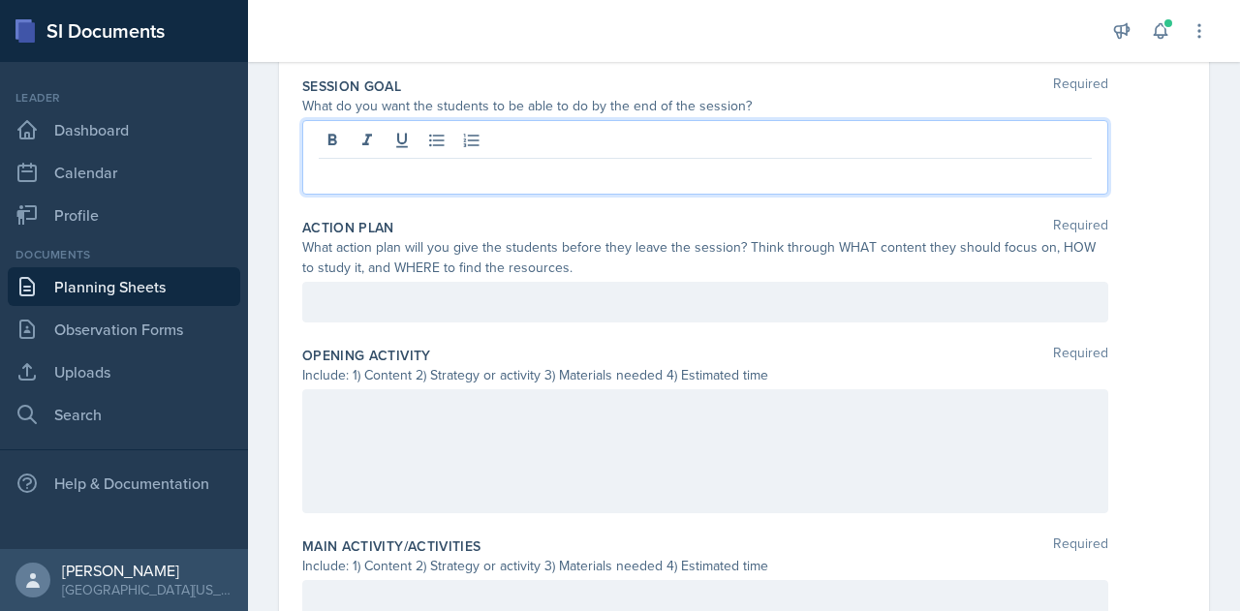
click at [593, 148] on div at bounding box center [705, 157] width 806 height 75
click at [586, 218] on div "Action Plan Required" at bounding box center [744, 227] width 884 height 19
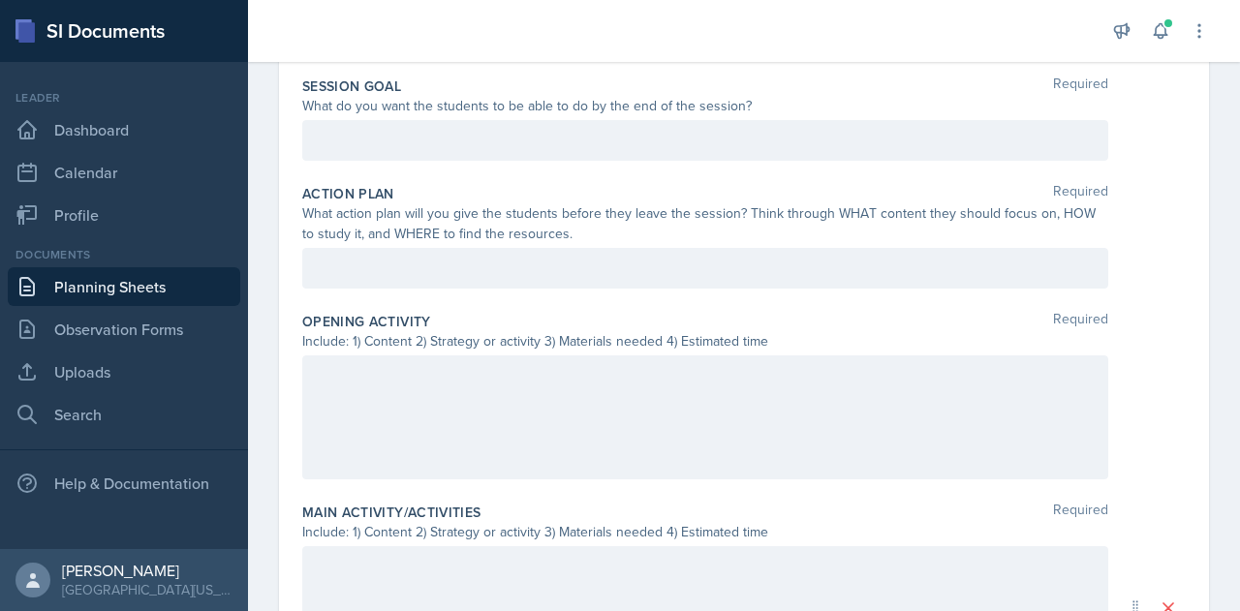
click at [599, 152] on div at bounding box center [705, 140] width 806 height 41
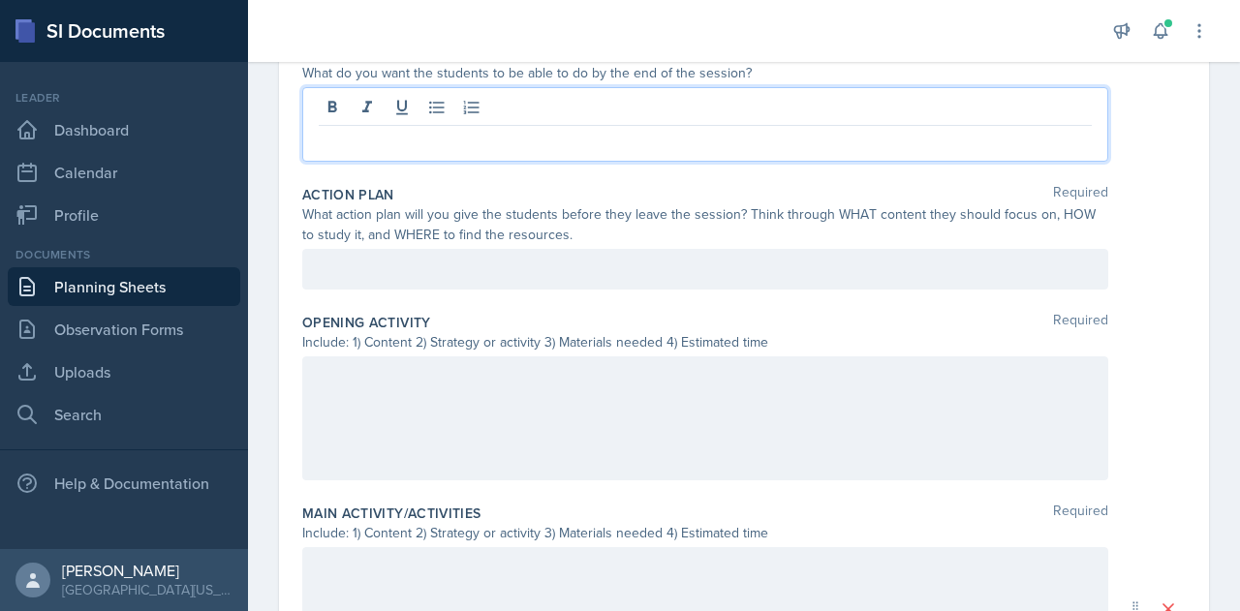
click at [589, 206] on div "What action plan will you give the students before they leave the session? Thin…" at bounding box center [705, 224] width 806 height 41
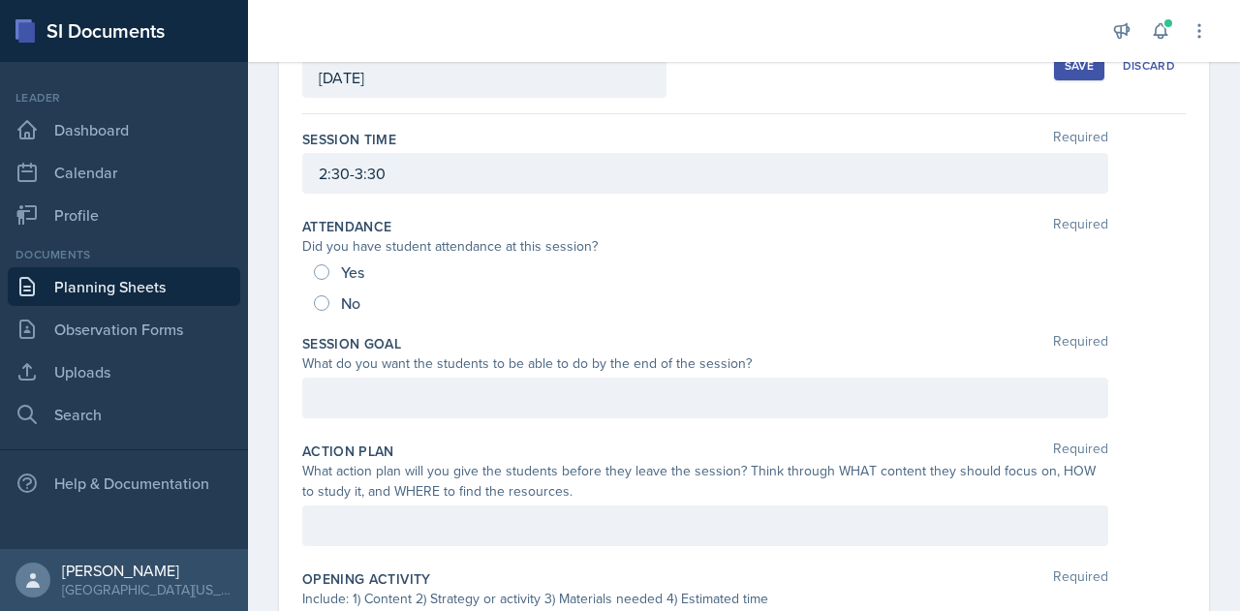
scroll to position [231, 0]
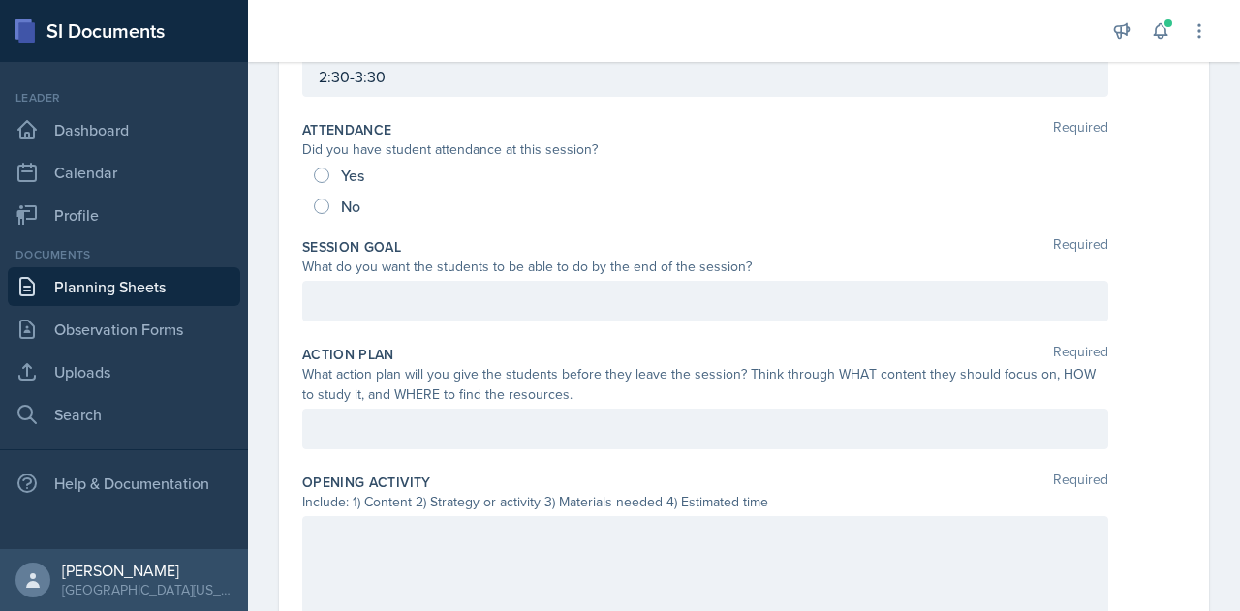
click at [558, 294] on p at bounding box center [705, 301] width 773 height 23
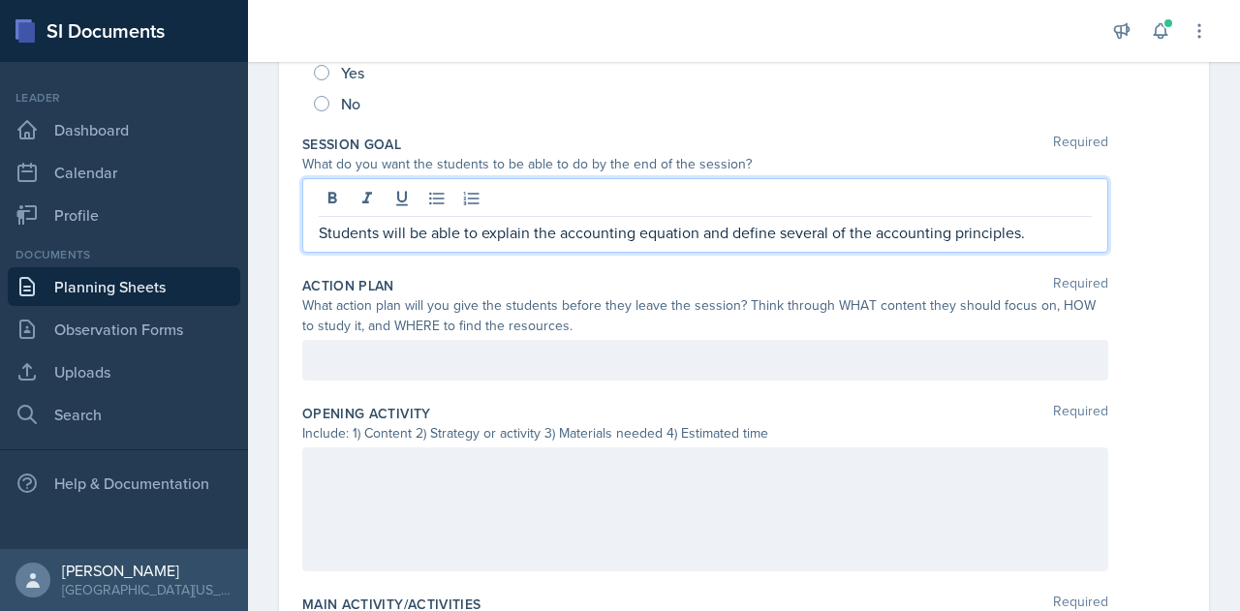
scroll to position [361, 0]
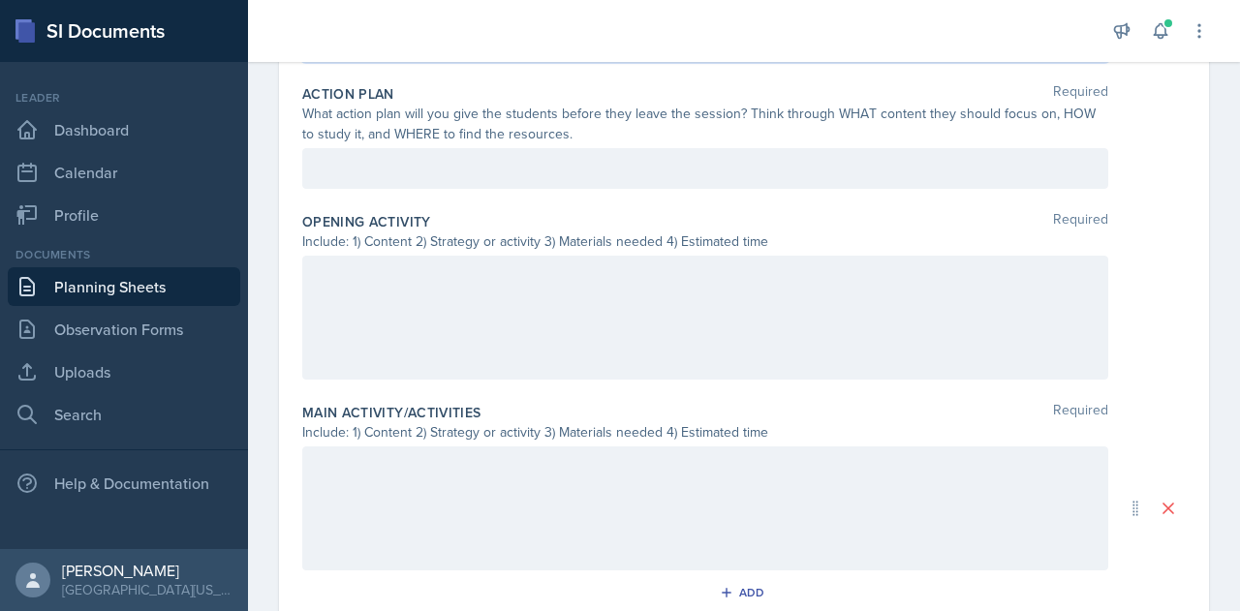
click at [629, 330] on div at bounding box center [705, 318] width 806 height 124
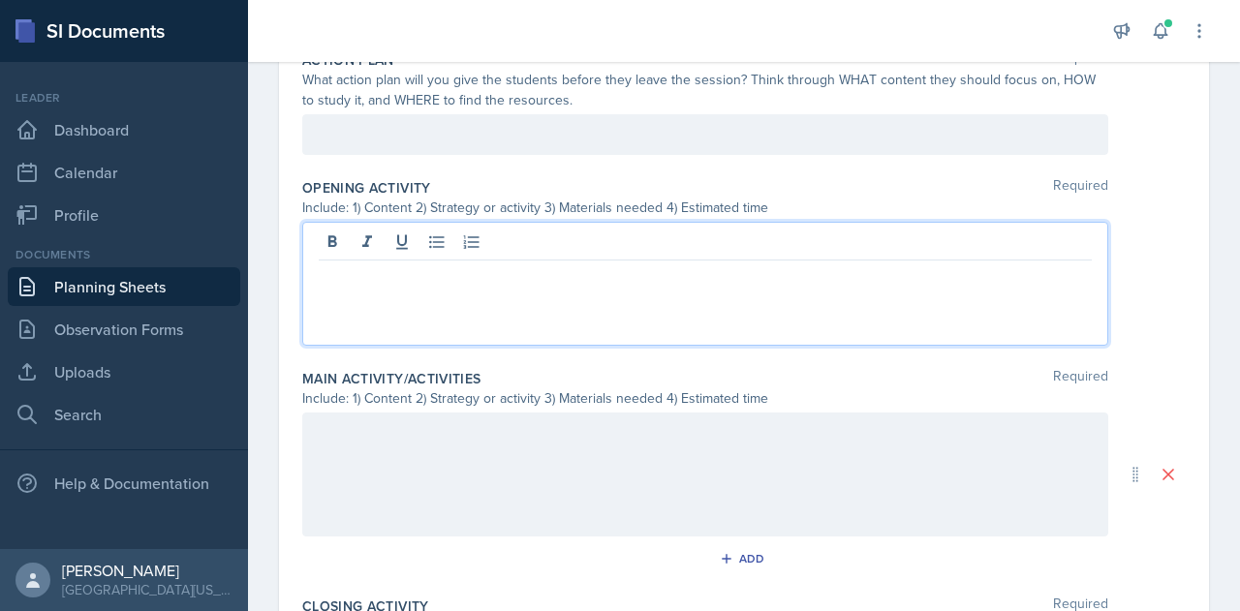
scroll to position [558, 0]
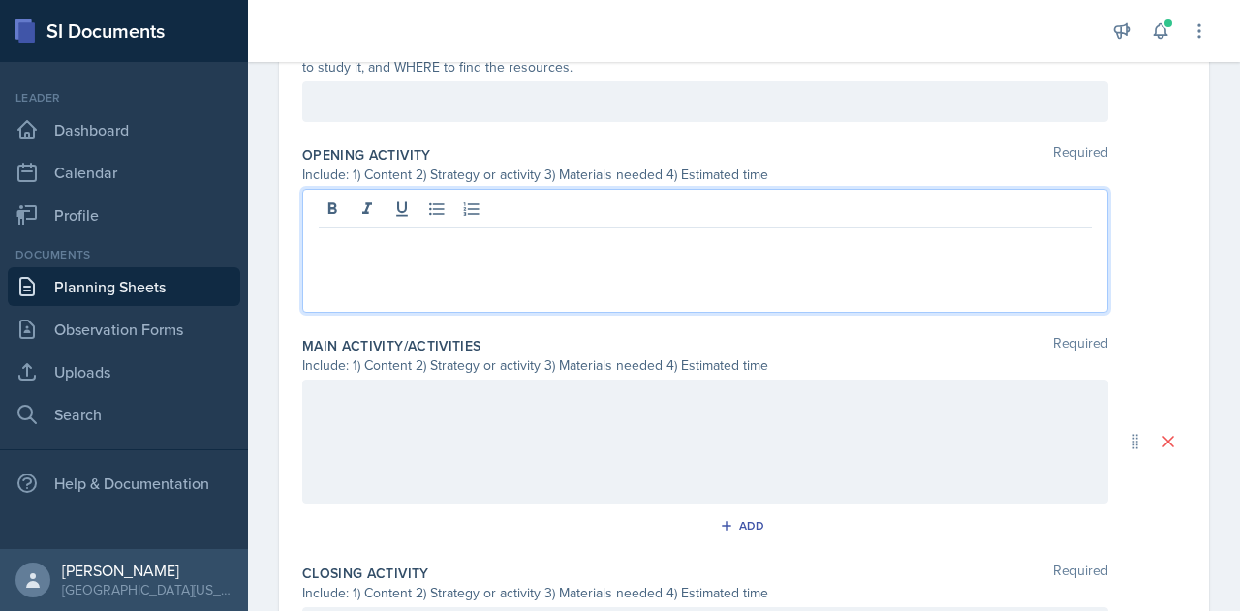
click at [273, 280] on div "Date August 25th, 2025 August 2025 27 28 29 30 31 1 2 3 4 5 6 7 8 9 10 11 12 13…" at bounding box center [744, 265] width 992 height 1343
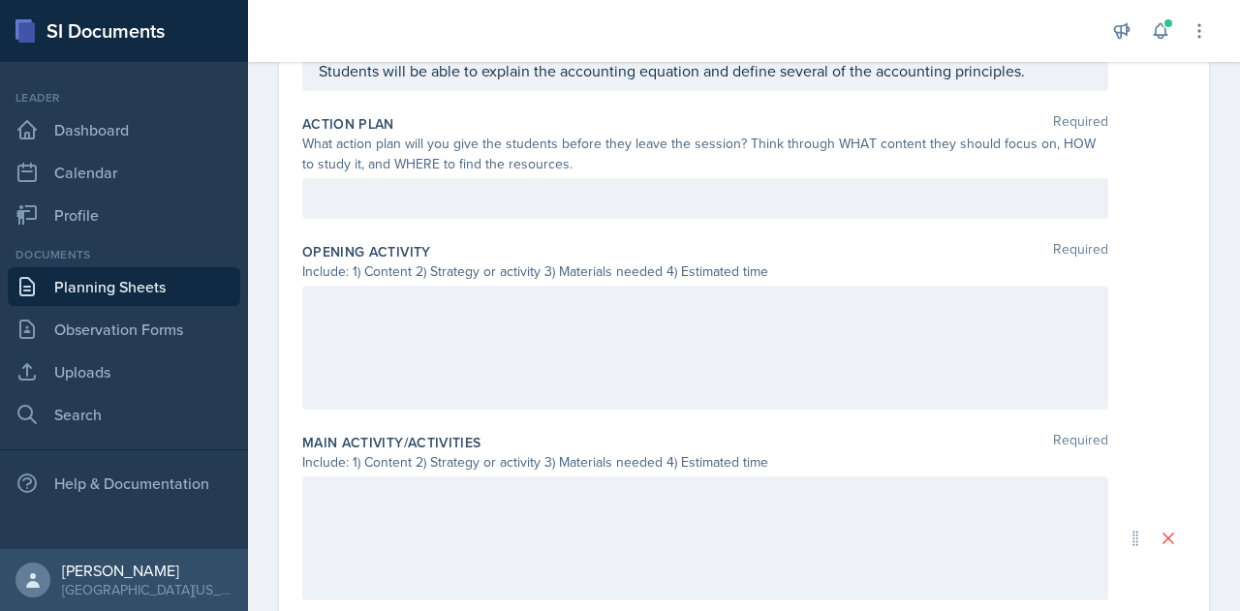
click at [362, 337] on div at bounding box center [705, 348] width 806 height 124
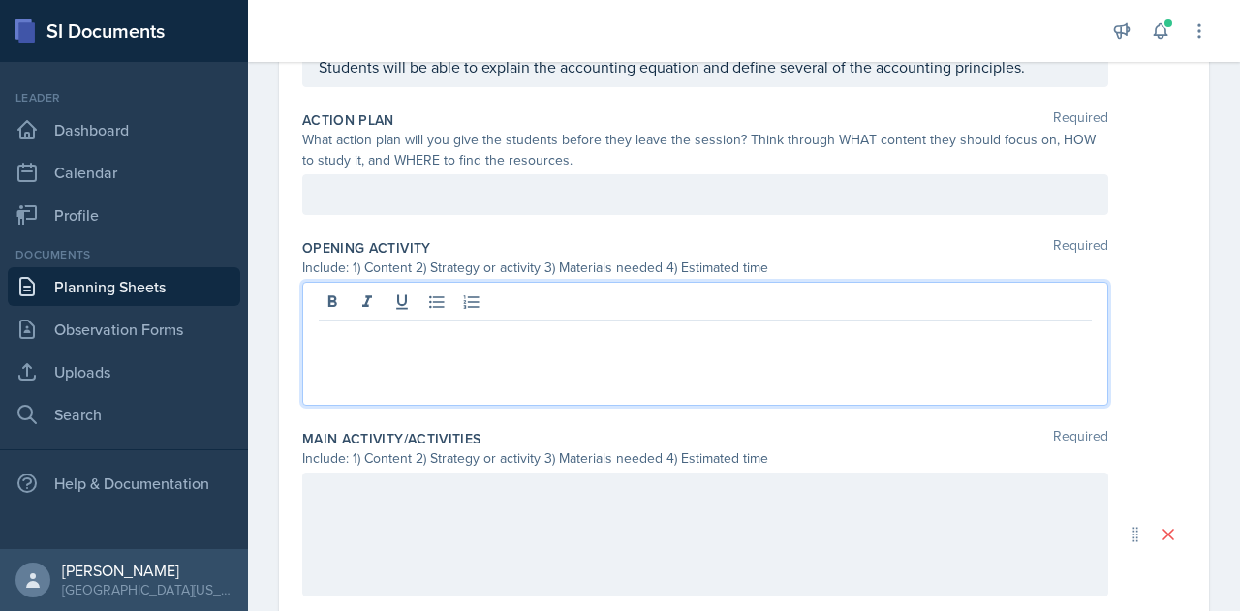
scroll to position [491, 0]
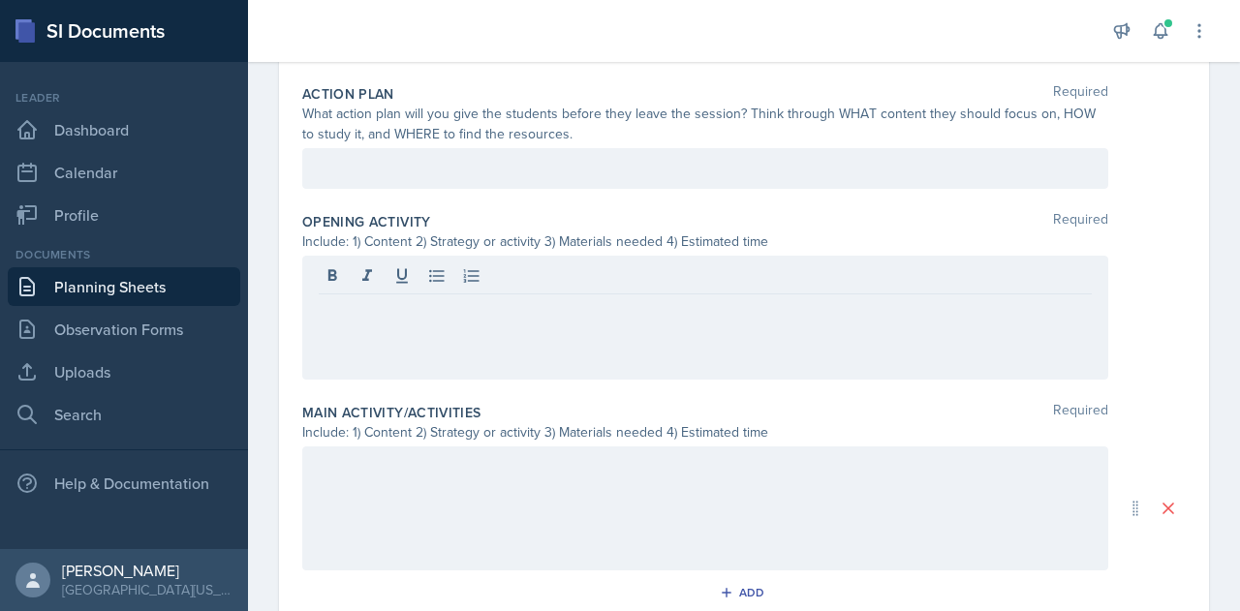
click at [362, 490] on div at bounding box center [705, 509] width 806 height 124
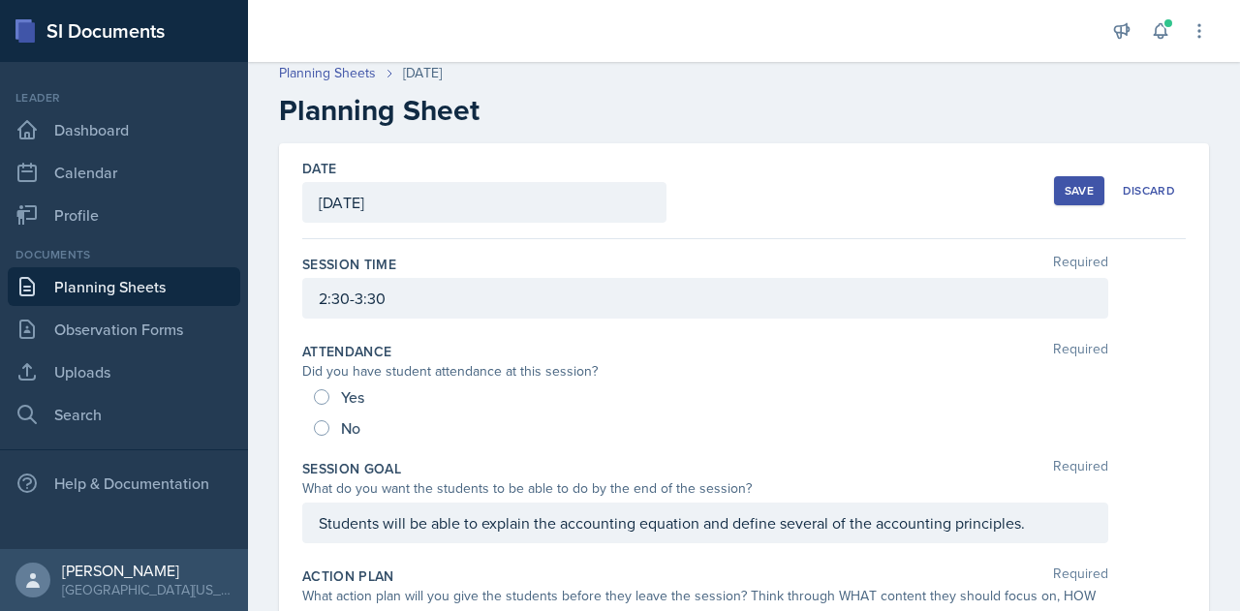
scroll to position [0, 0]
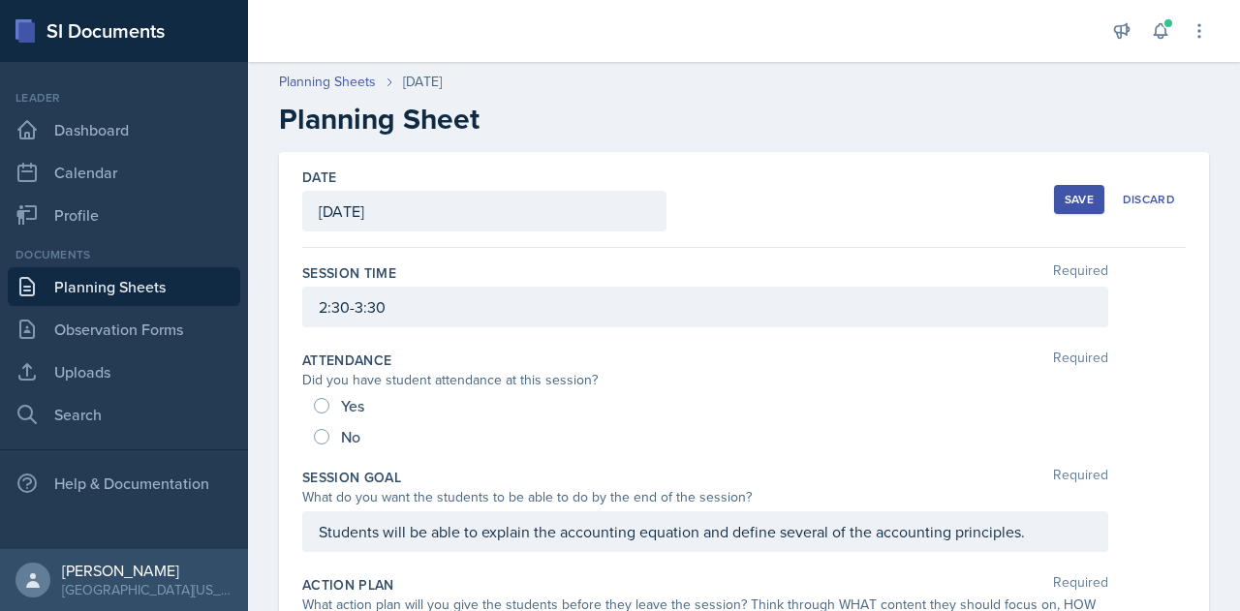
click at [1069, 200] on div "Save" at bounding box center [1079, 200] width 29 height 16
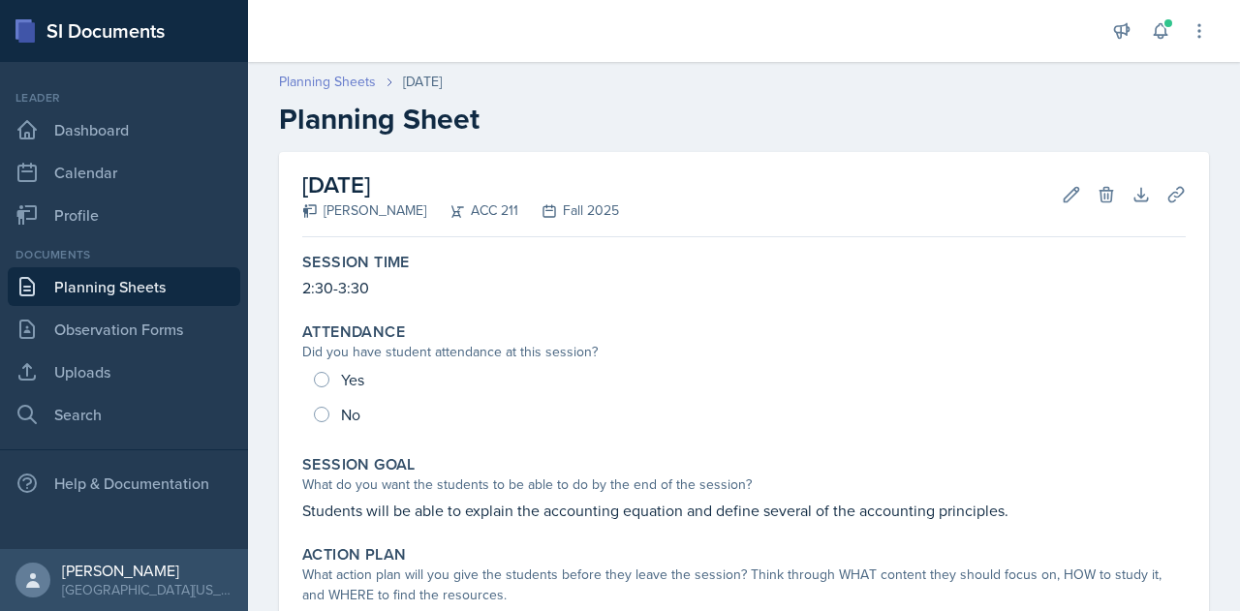
click at [336, 80] on link "Planning Sheets" at bounding box center [327, 82] width 97 height 20
